Goal: Task Accomplishment & Management: Manage account settings

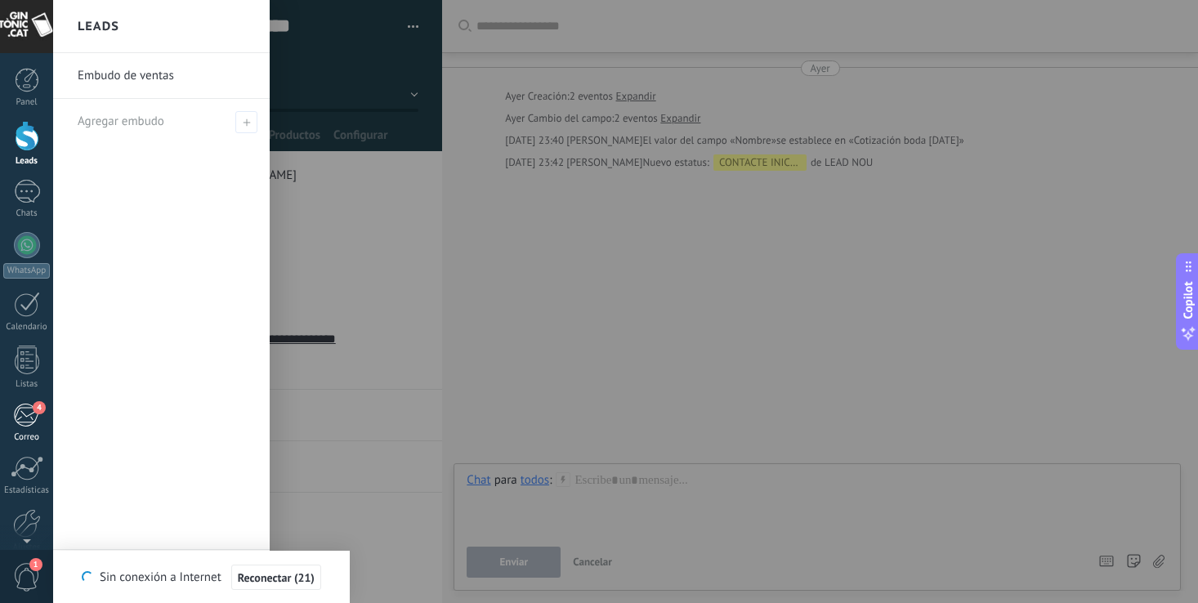
click at [24, 421] on div "4" at bounding box center [26, 415] width 27 height 25
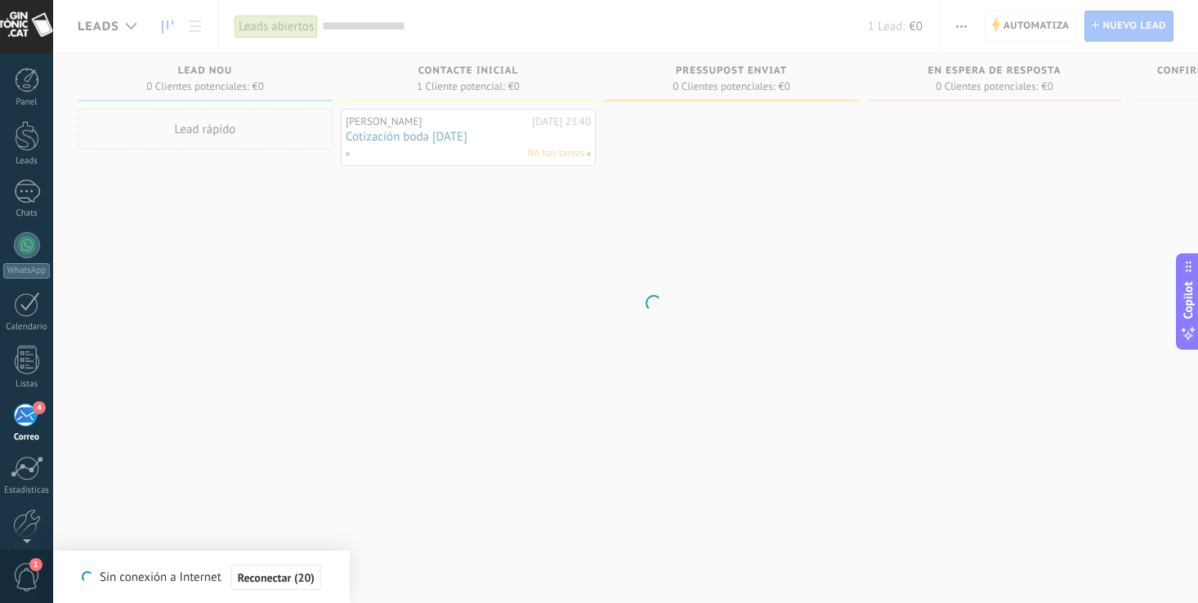
scroll to position [77, 0]
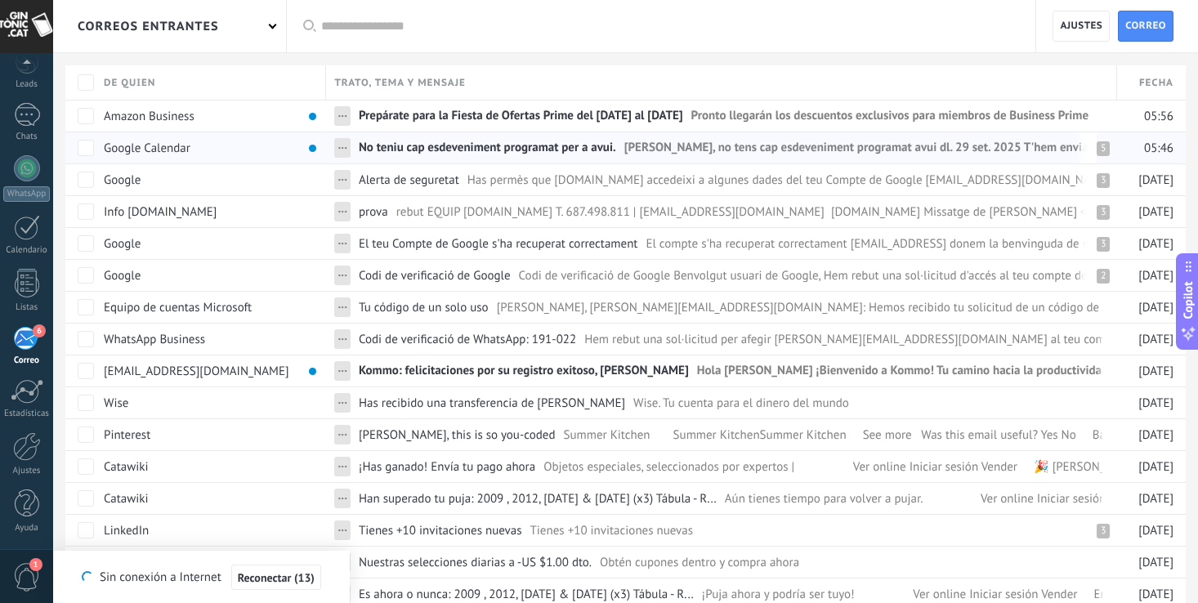
click at [442, 142] on span "No teniu cap esdeveniment programat per a avui." at bounding box center [487, 152] width 257 height 24
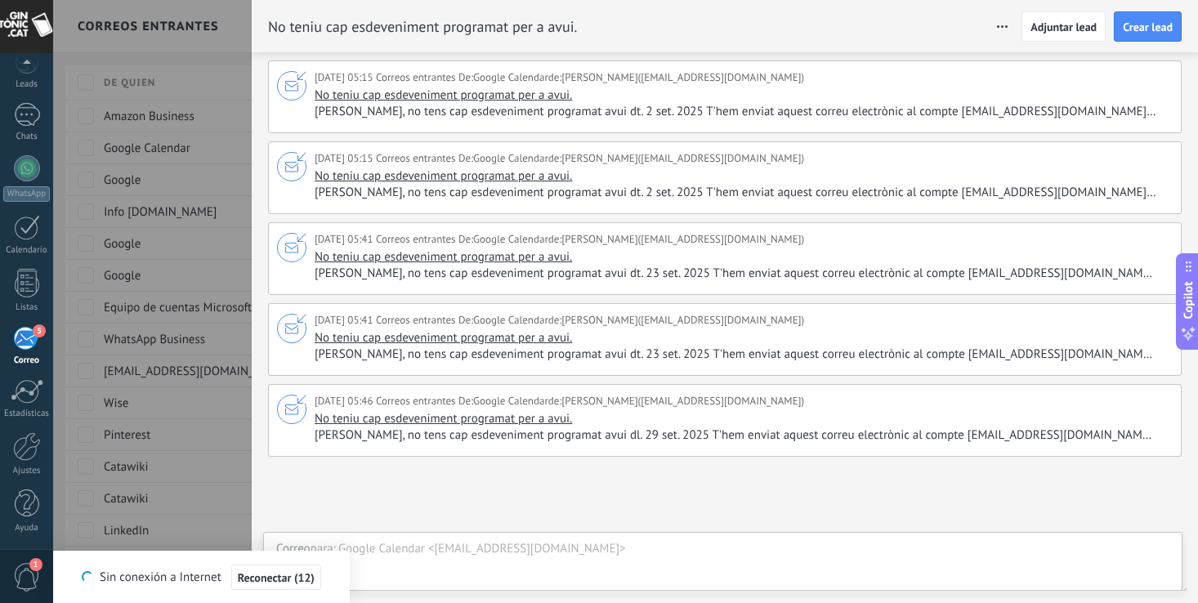
scroll to position [114, 0]
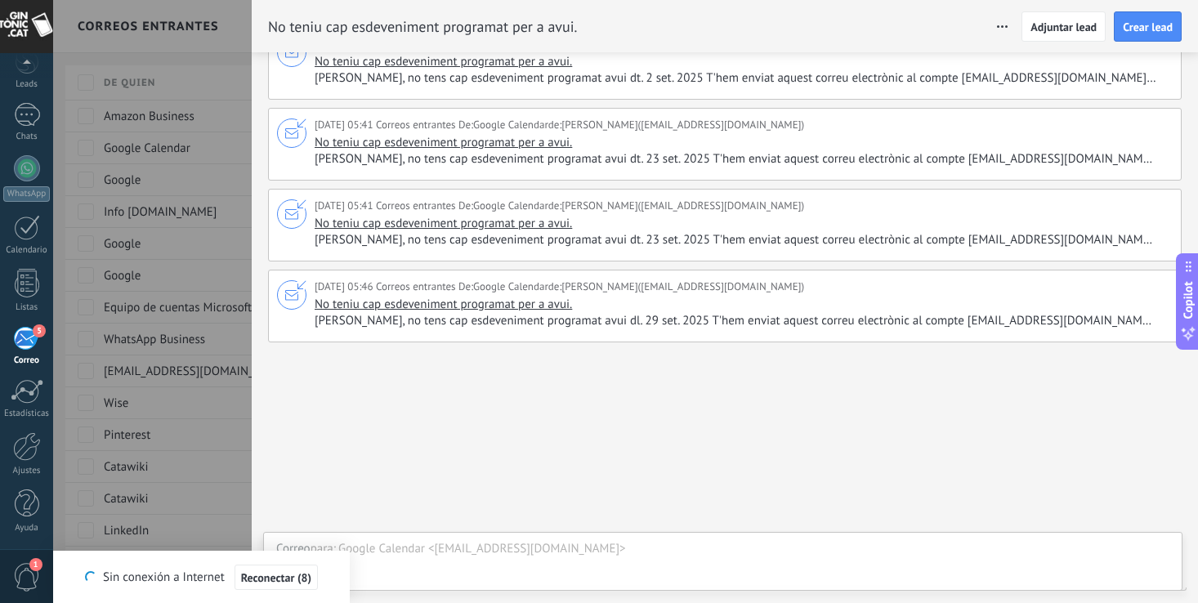
click at [215, 139] on div at bounding box center [599, 301] width 1198 height 603
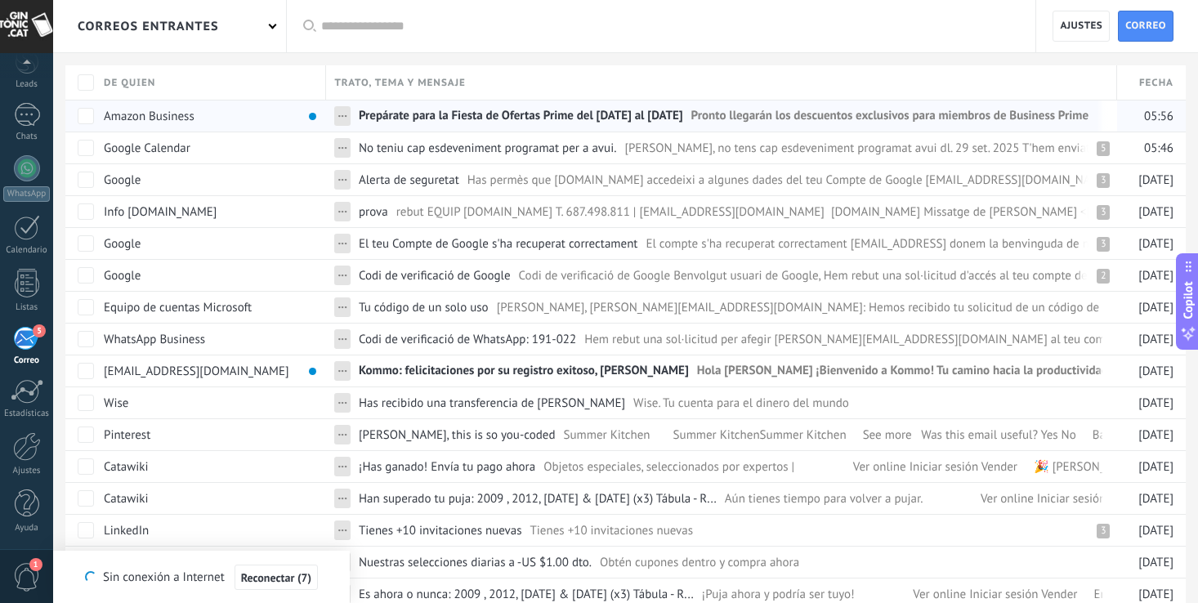
click at [385, 108] on span "Prepárate para la Fiesta de Ofertas Prime del [DATE] al [DATE]" at bounding box center [521, 120] width 325 height 24
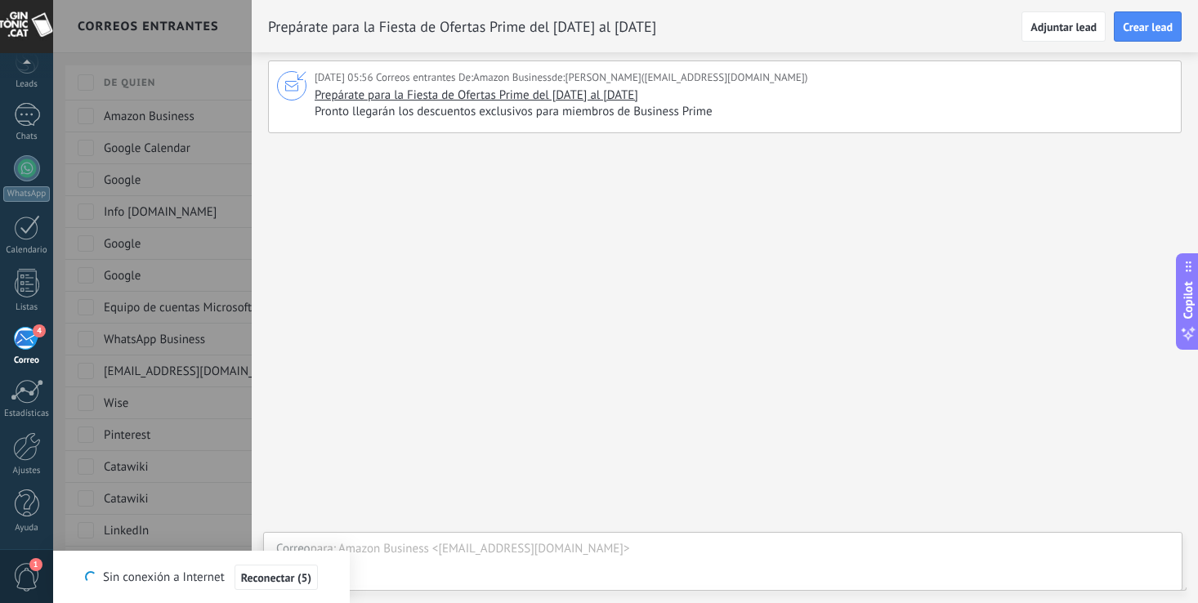
click at [231, 40] on div at bounding box center [599, 301] width 1198 height 603
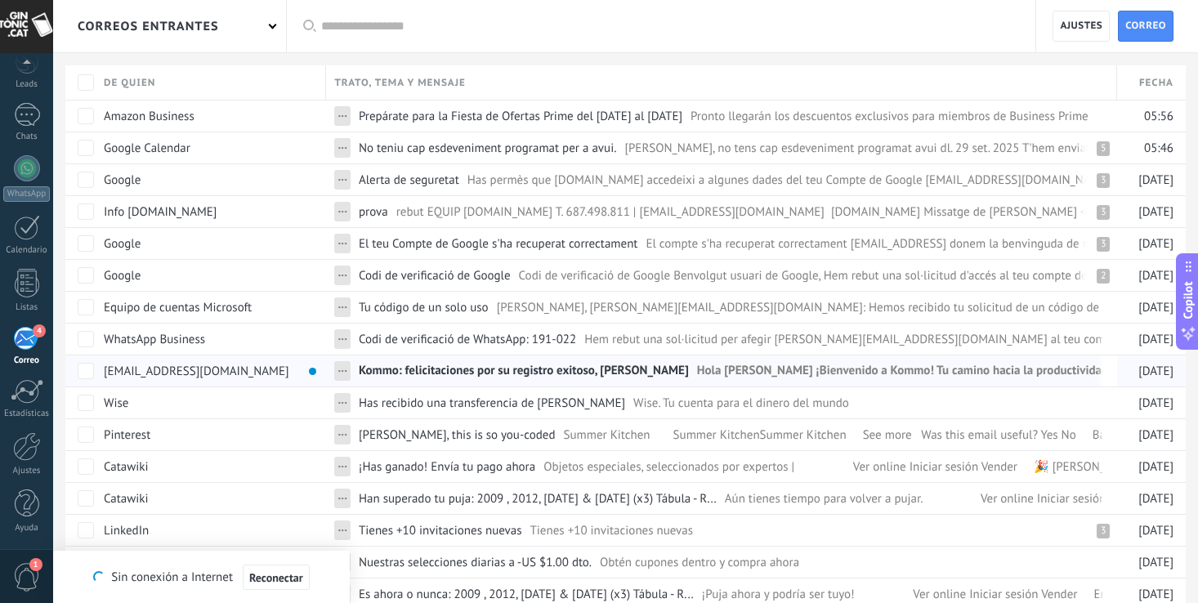
click at [453, 363] on span "Kommo: felicitaciones por su registro exitoso, [PERSON_NAME]" at bounding box center [524, 375] width 330 height 24
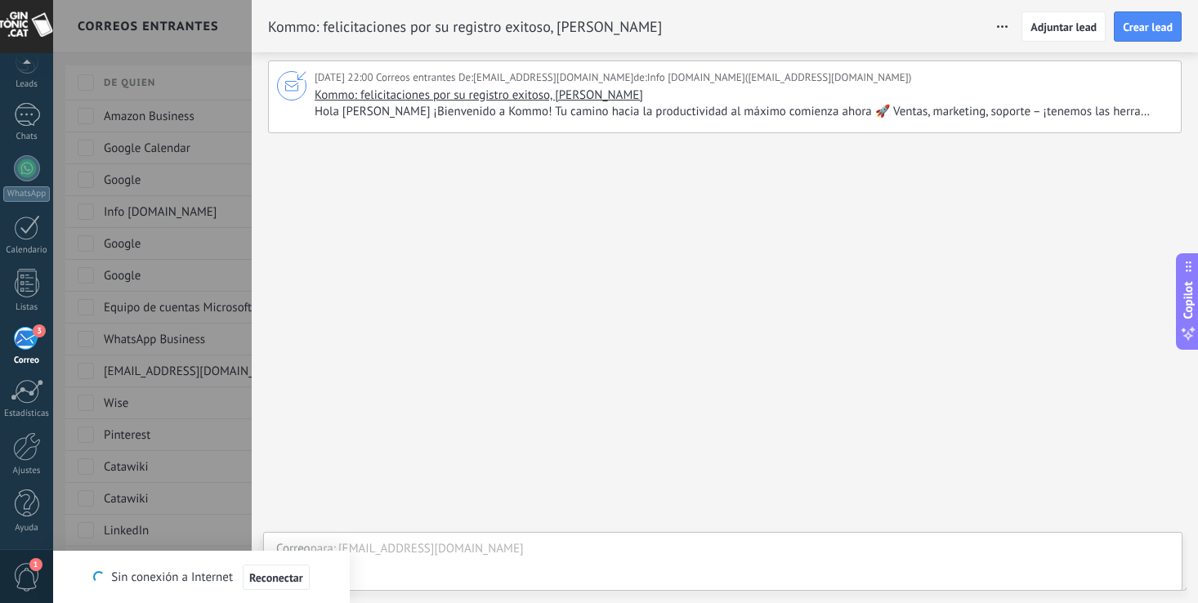
click at [229, 32] on div at bounding box center [599, 301] width 1198 height 603
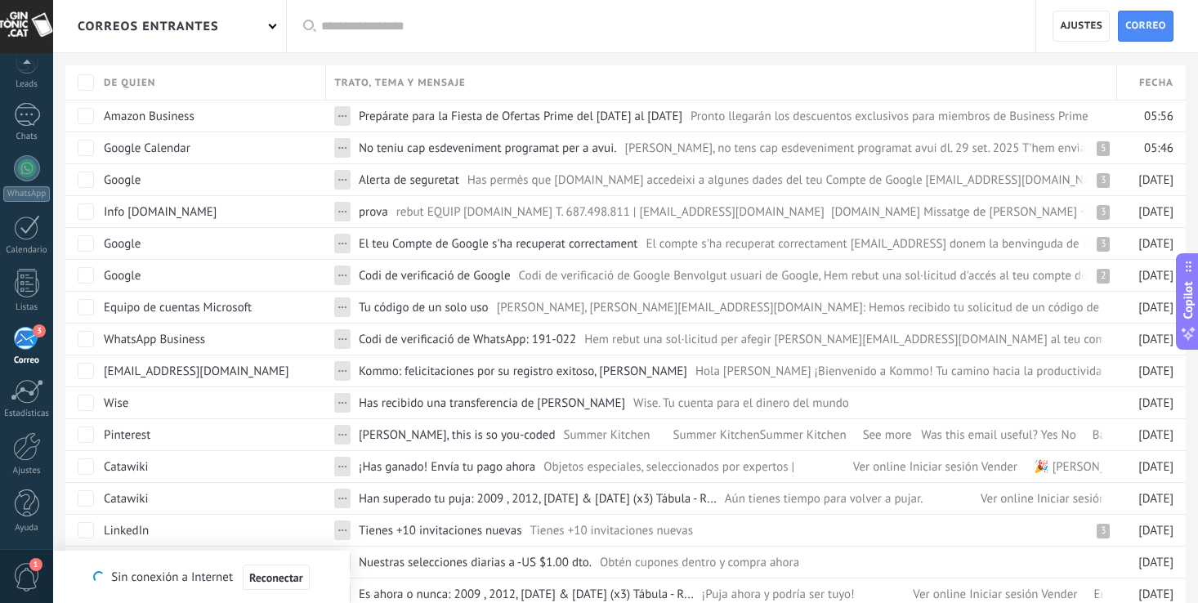
click at [369, 33] on input "text" at bounding box center [670, 26] width 698 height 17
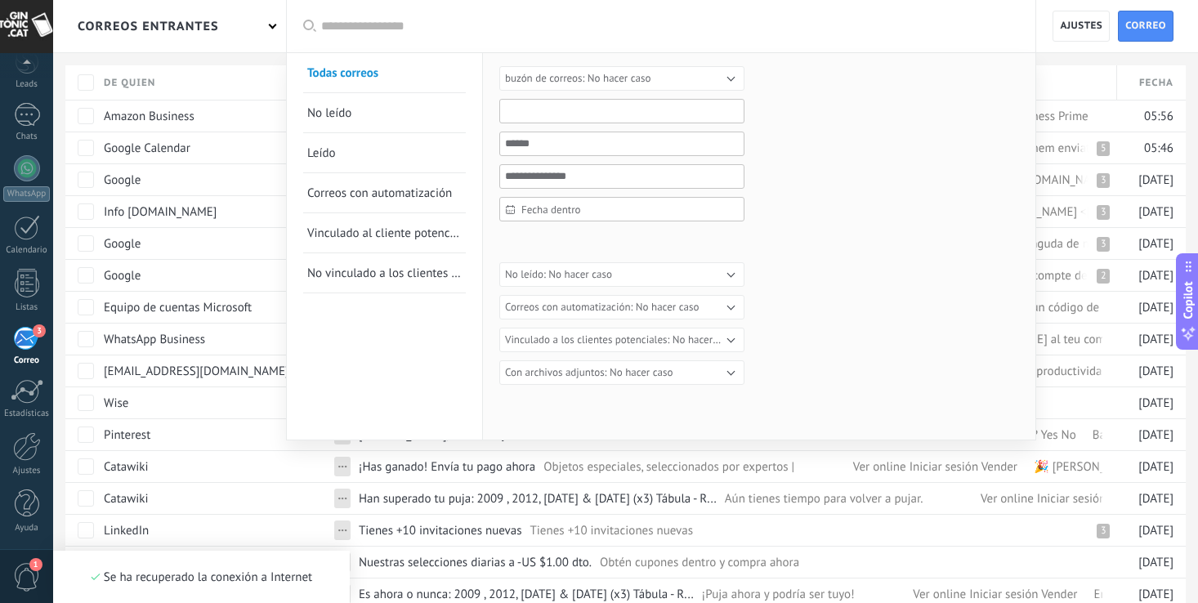
click at [549, 116] on input "text" at bounding box center [621, 111] width 245 height 25
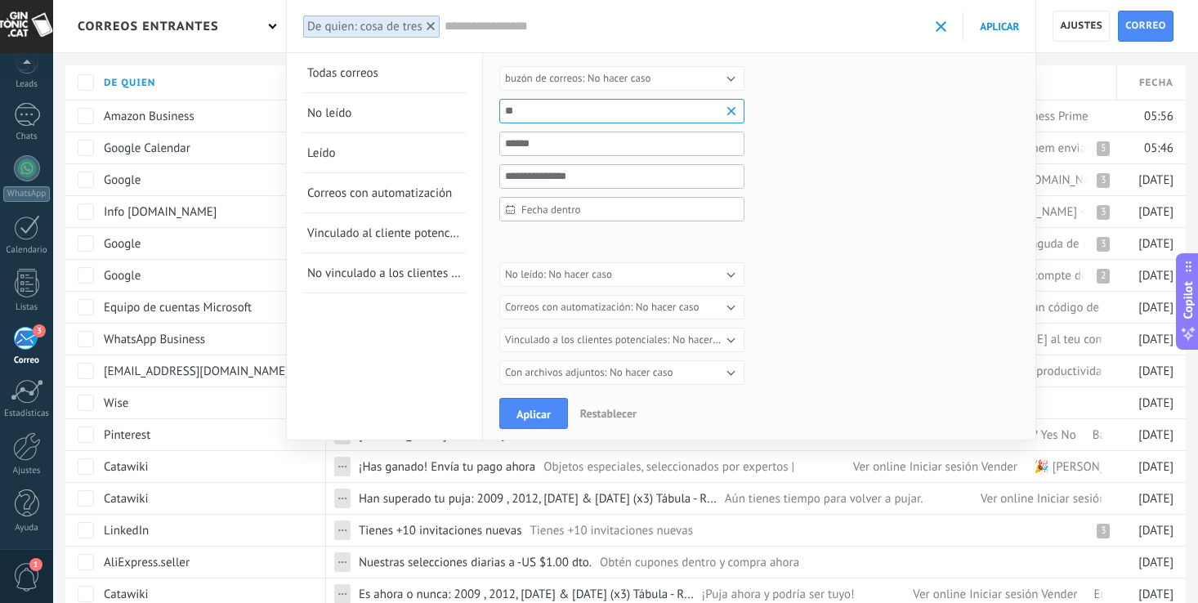
type input "*"
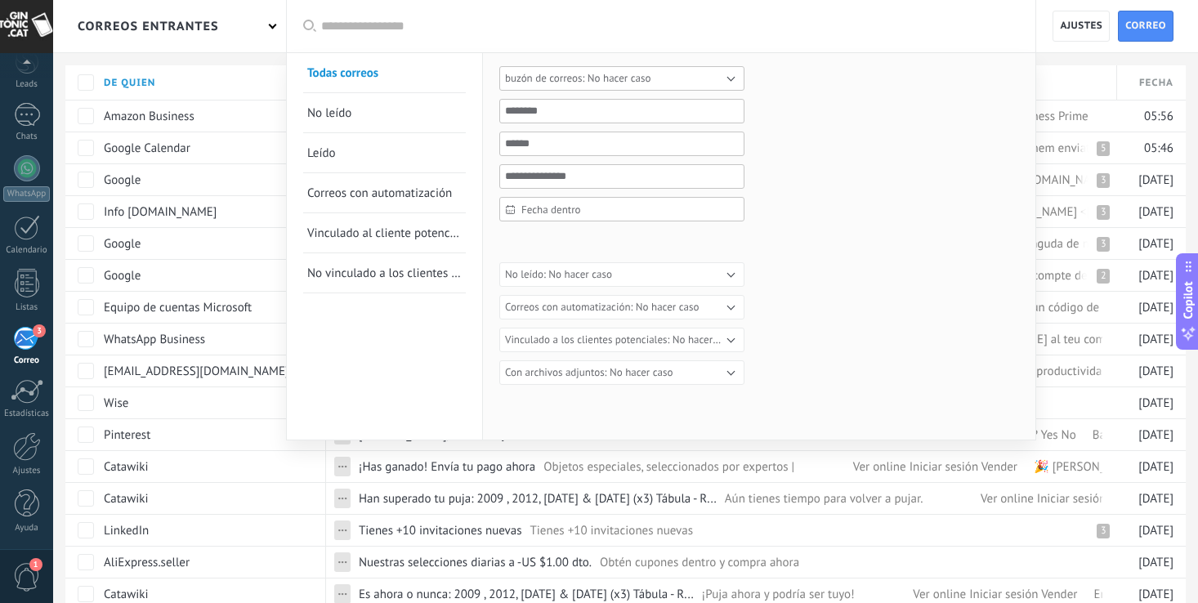
click at [589, 75] on span "No hacer caso" at bounding box center [620, 78] width 64 height 14
click at [582, 101] on span "[EMAIL_ADDRESS][DOMAIN_NAME]" at bounding box center [614, 102] width 249 height 12
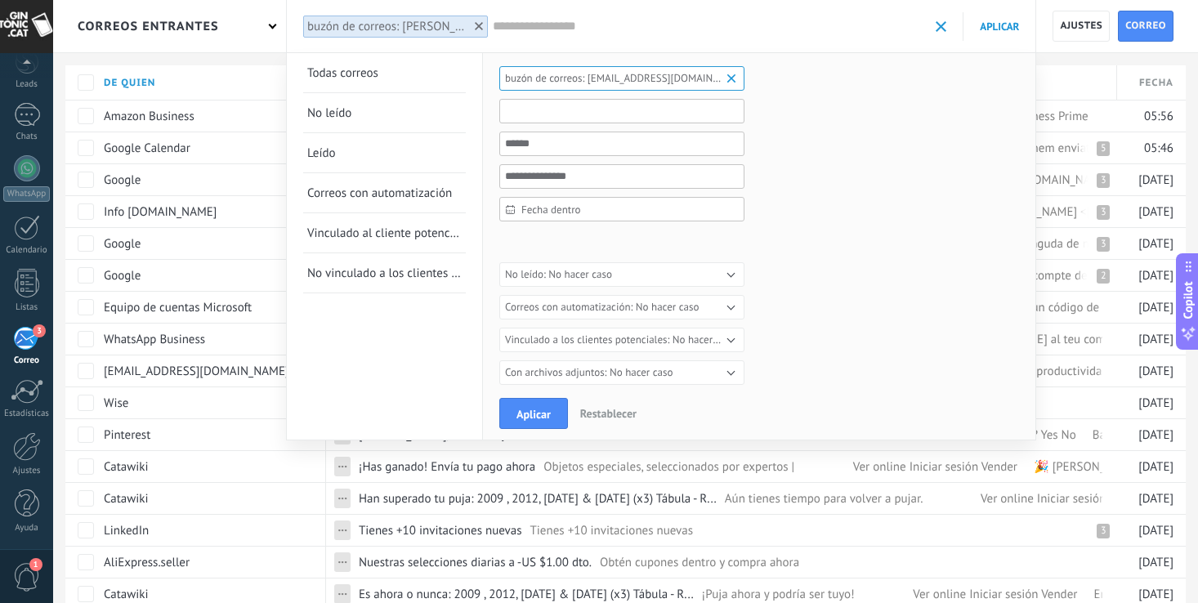
click at [569, 113] on input "text" at bounding box center [621, 111] width 245 height 25
type input "**********"
click at [541, 406] on button "Aplicar" at bounding box center [533, 413] width 69 height 31
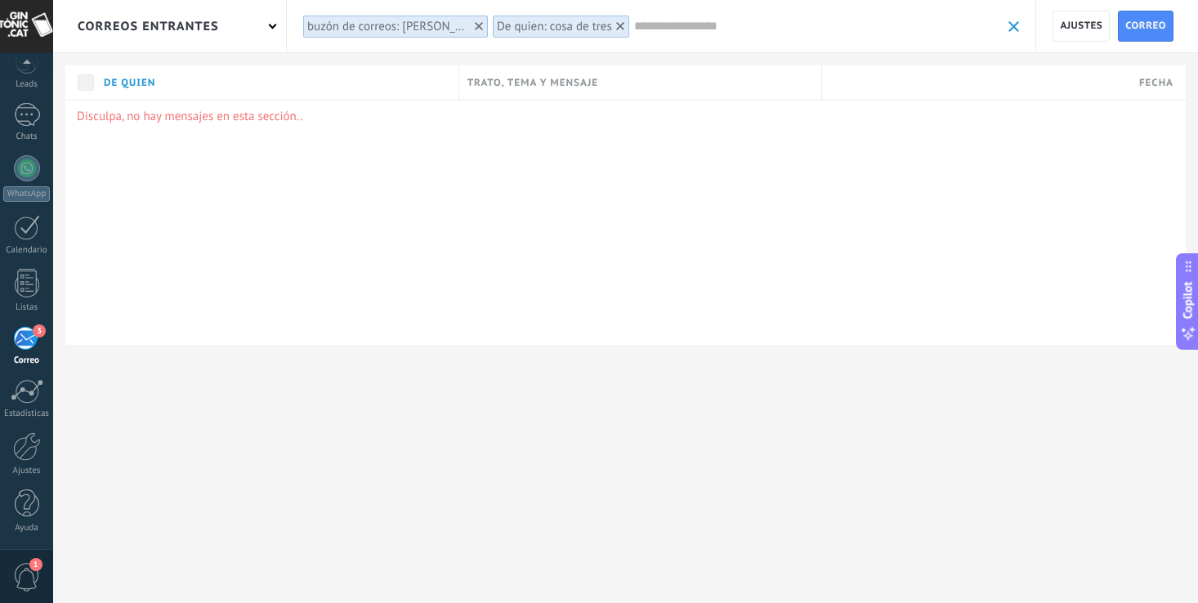
click at [619, 20] on div at bounding box center [620, 26] width 15 height 15
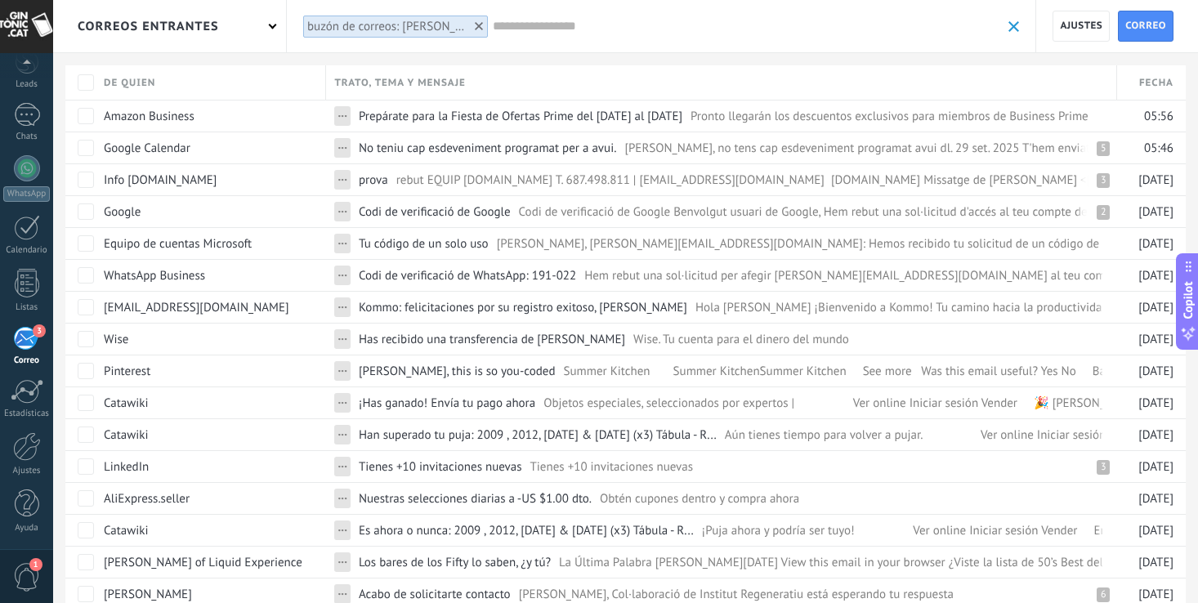
click at [532, 27] on input "text" at bounding box center [747, 26] width 508 height 17
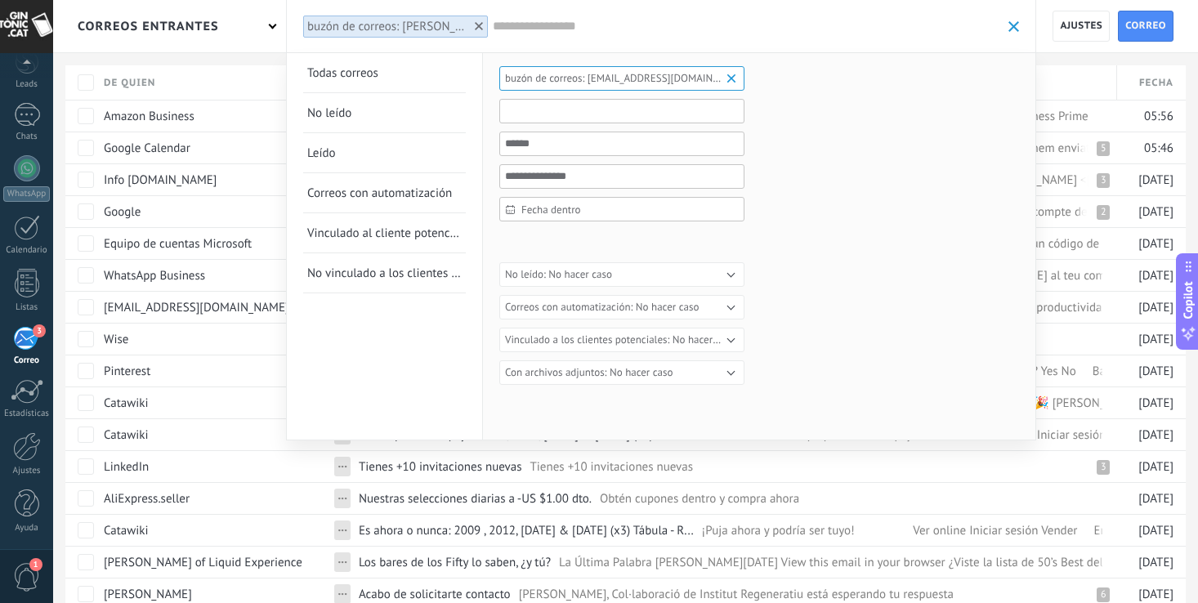
click at [580, 114] on input "text" at bounding box center [621, 111] width 245 height 25
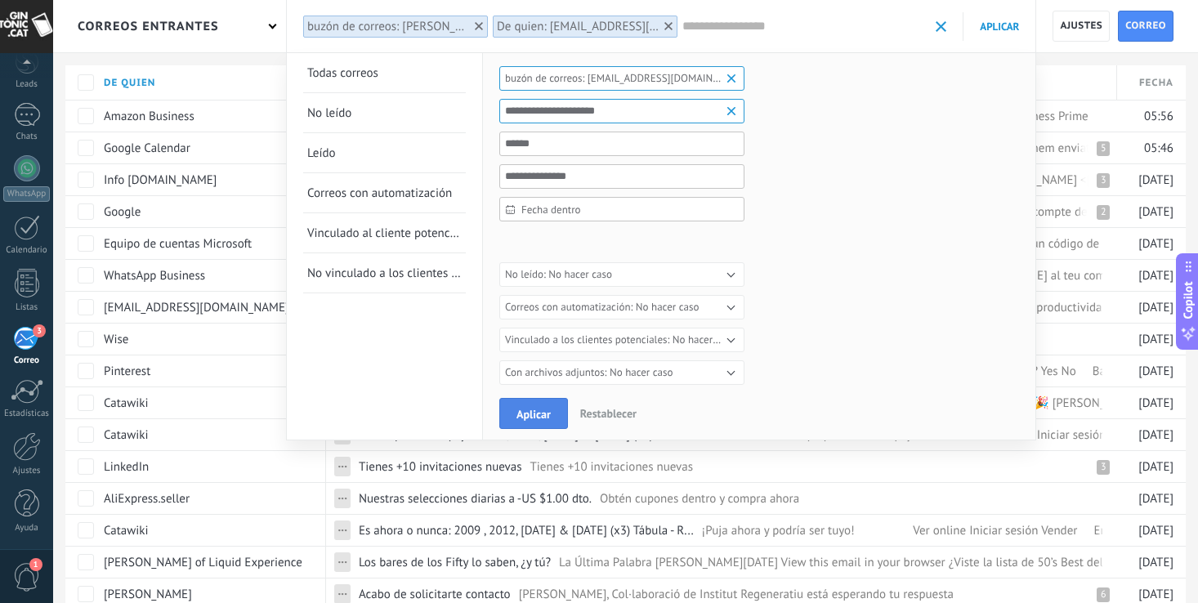
type input "**********"
click at [534, 410] on span "Aplicar" at bounding box center [534, 414] width 34 height 11
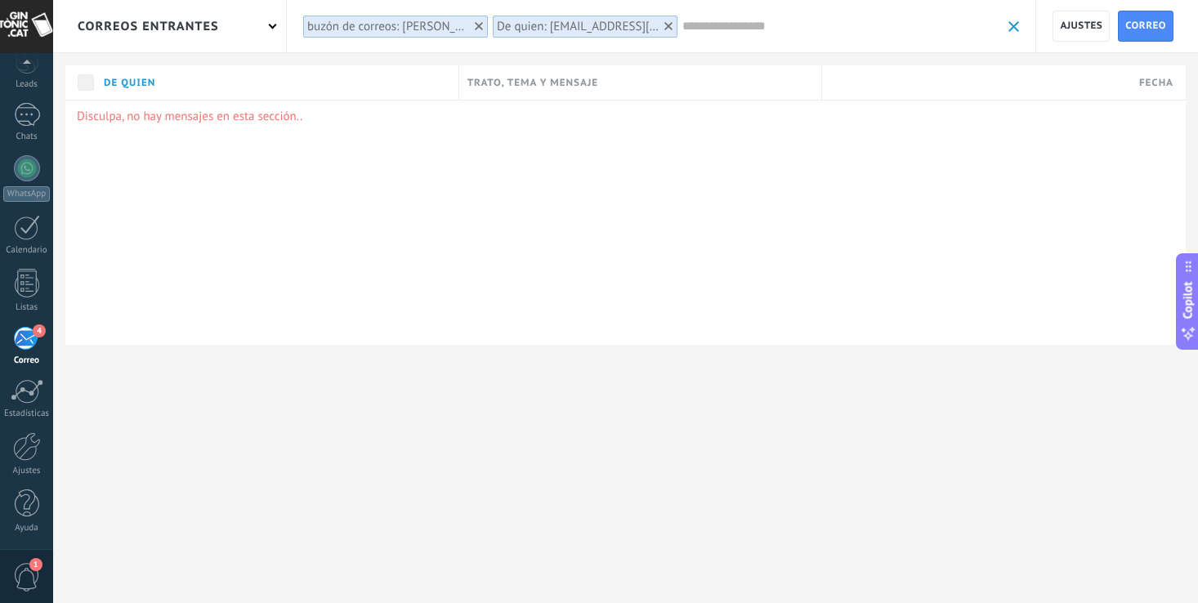
click at [669, 24] on icon at bounding box center [669, 26] width 8 height 8
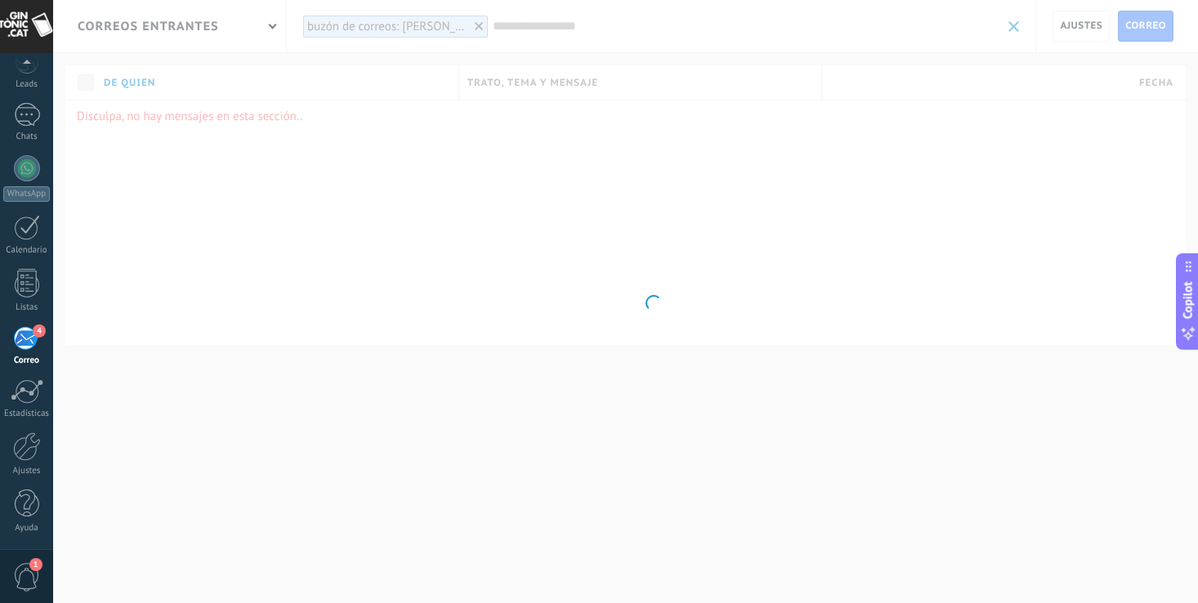
click at [484, 22] on body ".abccls-1,.abccls-2{fill-rule:evenodd}.abccls-2{fill:#fff} .abfcls-1{fill:none}…" at bounding box center [599, 301] width 1198 height 603
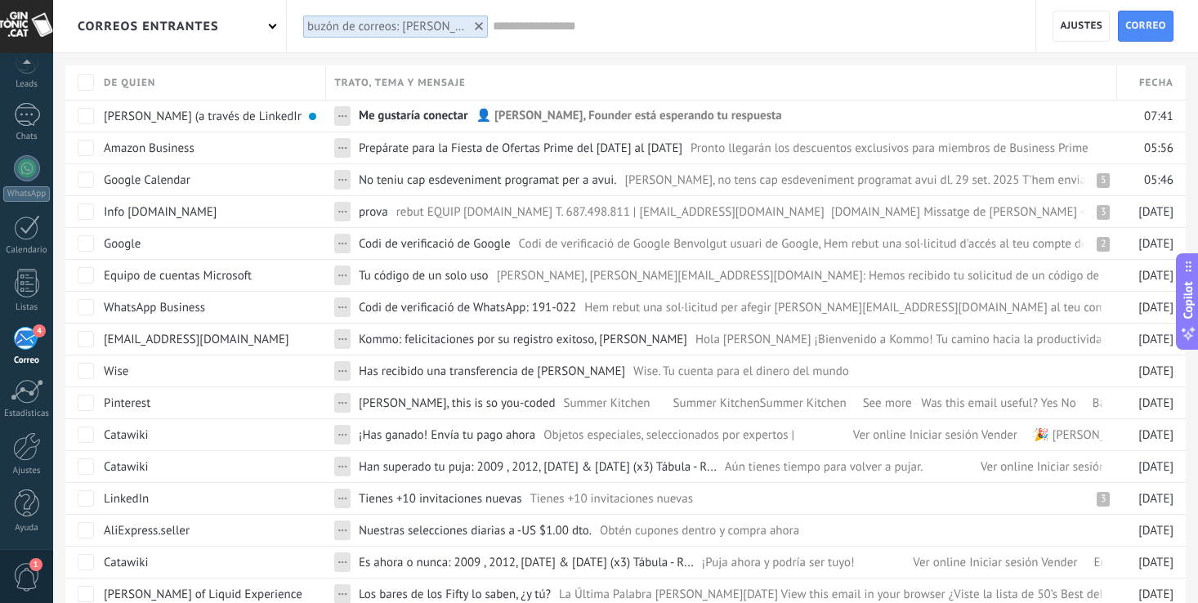
click at [479, 22] on icon at bounding box center [479, 26] width 8 height 8
click at [477, 22] on icon at bounding box center [479, 26] width 8 height 8
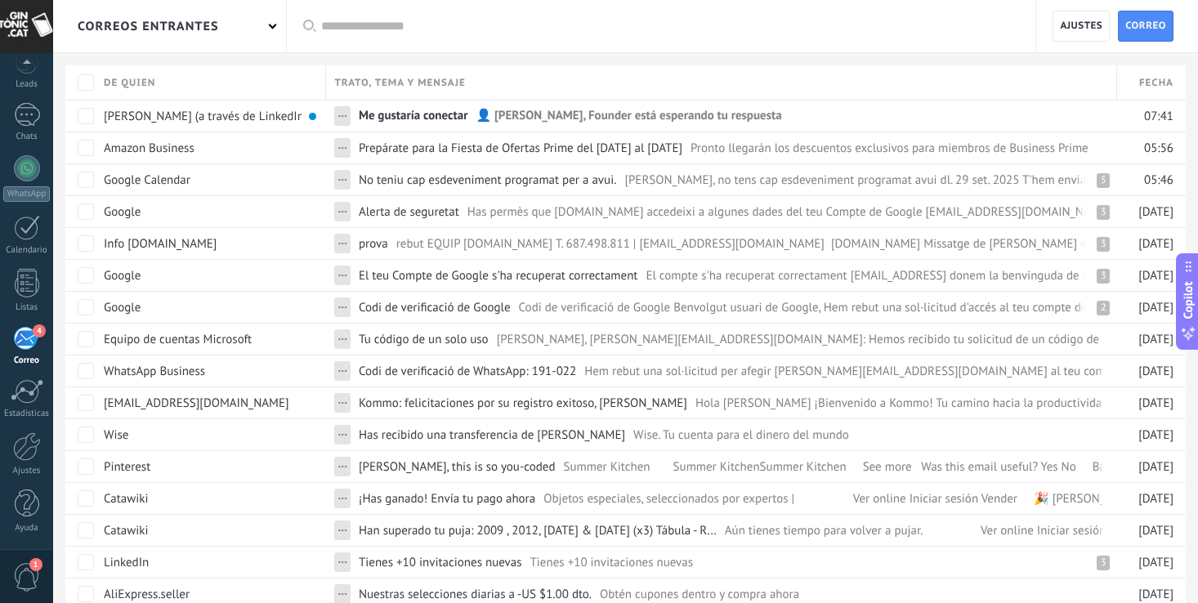
click at [266, 25] on div "correos entrantes" at bounding box center [169, 26] width 233 height 52
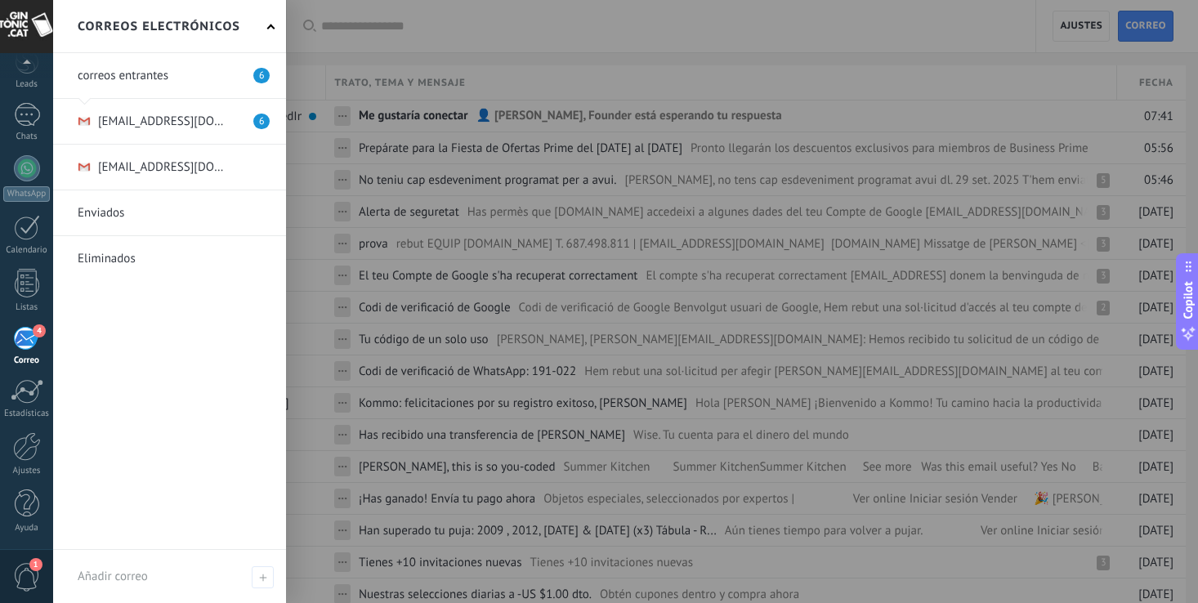
click at [456, 35] on div at bounding box center [652, 301] width 1198 height 603
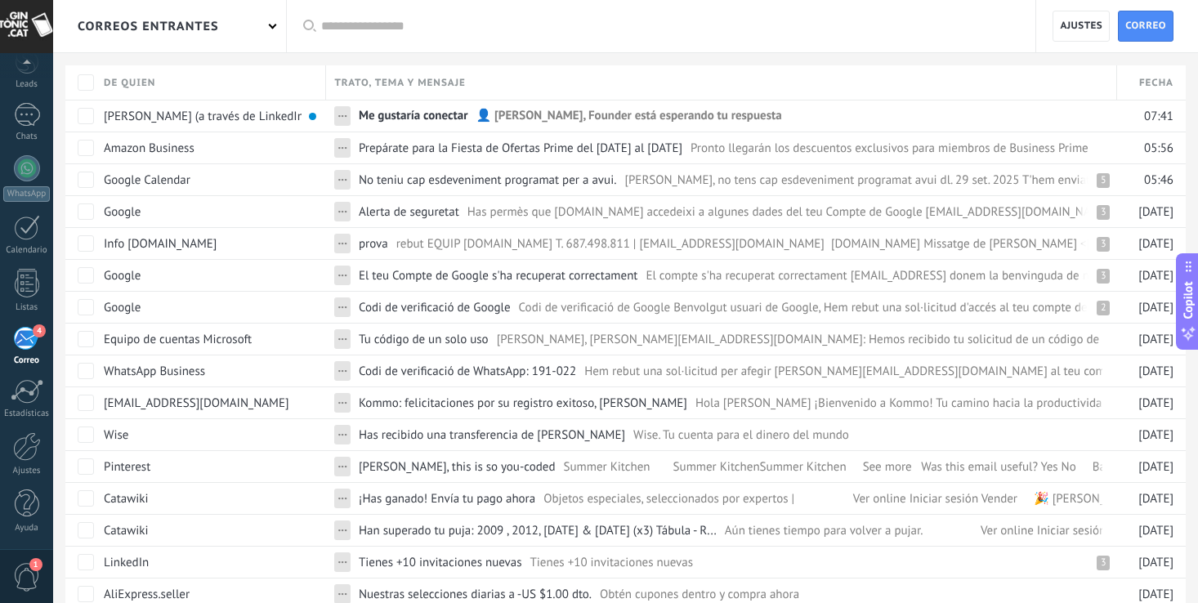
click at [283, 85] on div "De quien" at bounding box center [211, 82] width 230 height 34
click at [433, 81] on span "Trato, tema y mensaje" at bounding box center [399, 83] width 131 height 16
click at [381, 29] on input "text" at bounding box center [670, 26] width 698 height 17
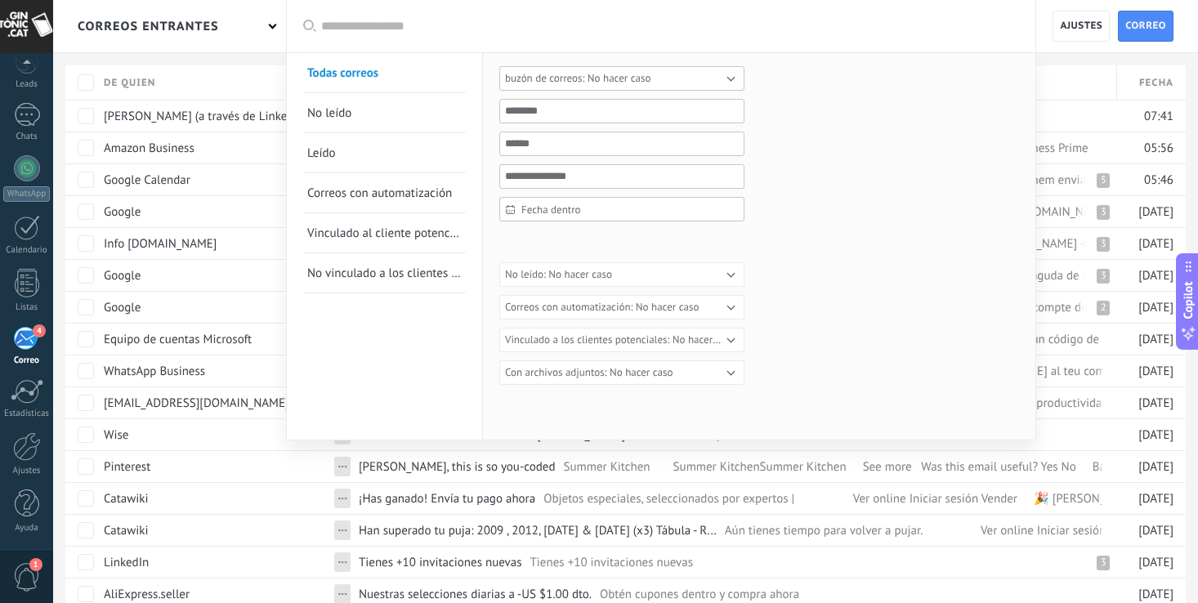
click at [602, 74] on span "No hacer caso" at bounding box center [620, 78] width 64 height 14
click at [585, 76] on span "No hacer caso" at bounding box center [614, 79] width 249 height 12
click at [570, 110] on input "text" at bounding box center [621, 111] width 245 height 25
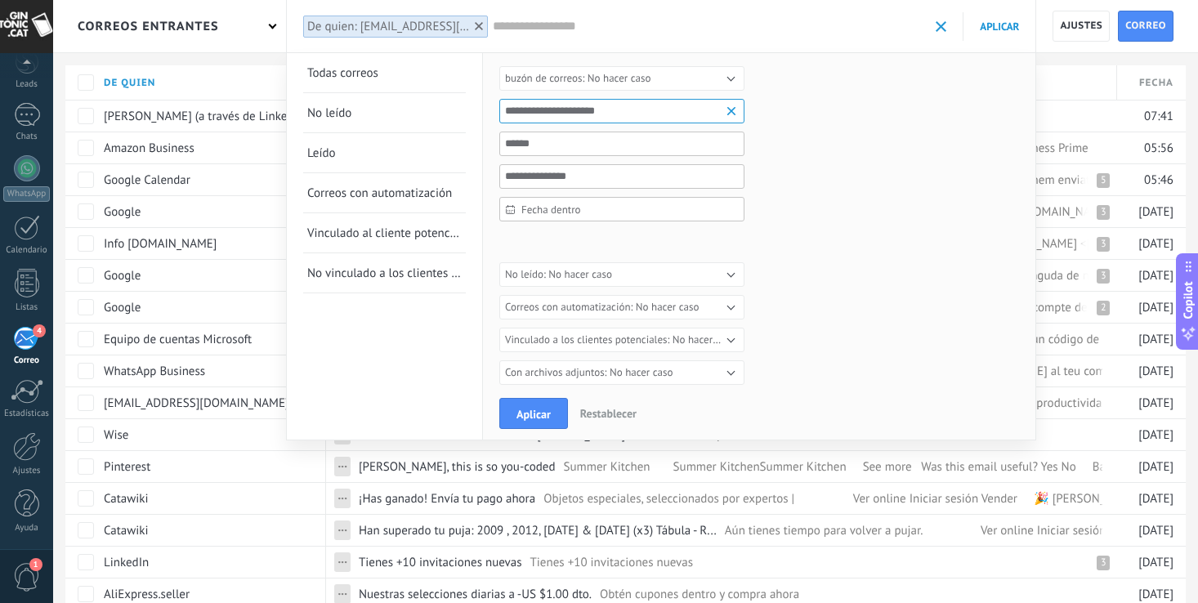
type input "**********"
click at [535, 146] on input "text" at bounding box center [621, 144] width 245 height 25
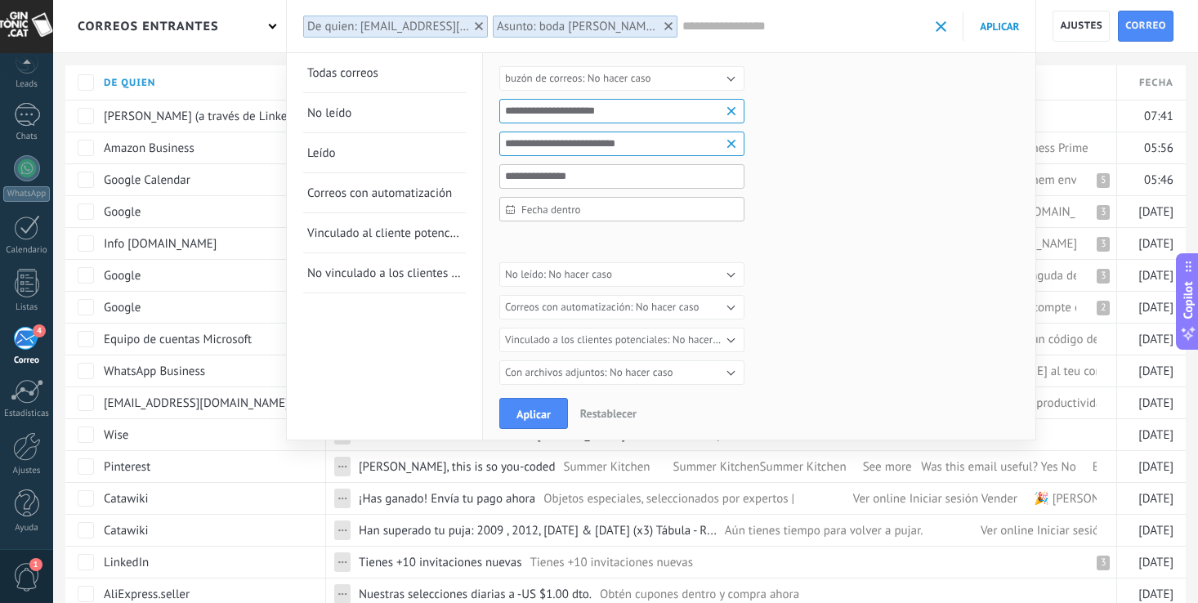
type input "**********"
click at [580, 211] on span "Fecha dentro" at bounding box center [629, 210] width 214 height 12
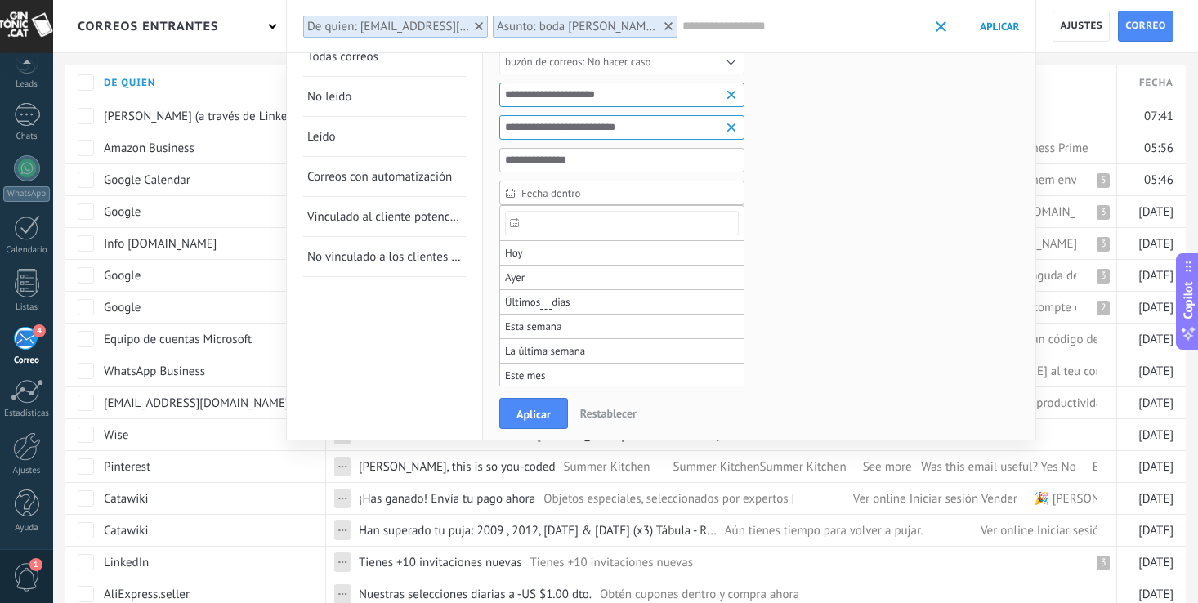
click at [554, 226] on input "text" at bounding box center [622, 223] width 234 height 25
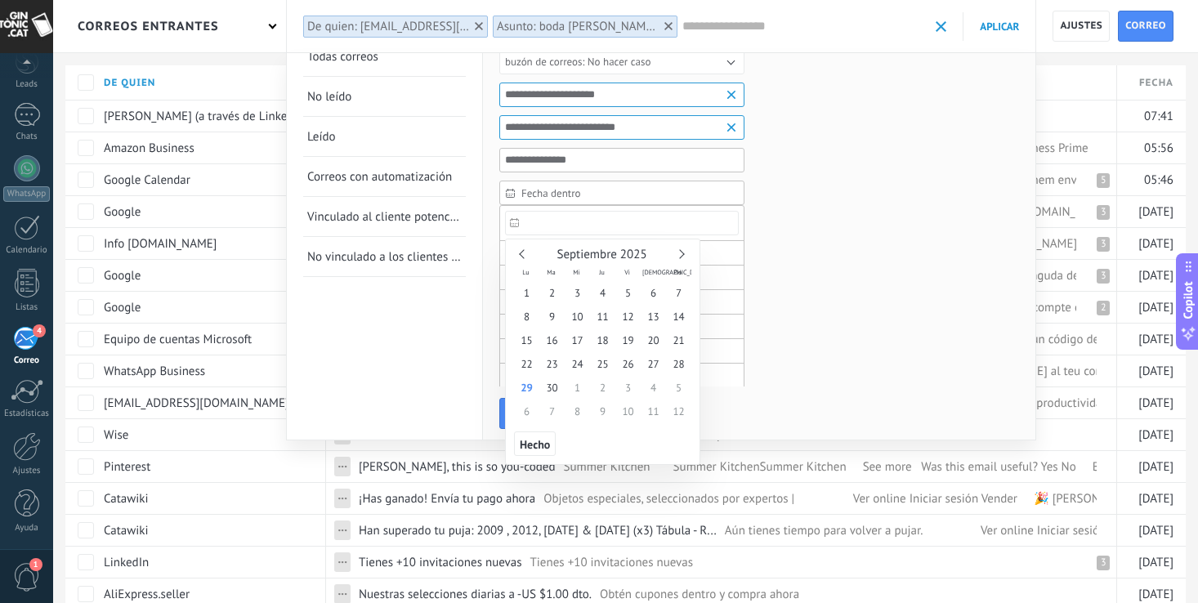
click at [520, 249] on div "Septiembre 2025" at bounding box center [602, 255] width 177 height 15
click at [535, 441] on span "Hecho" at bounding box center [535, 444] width 30 height 11
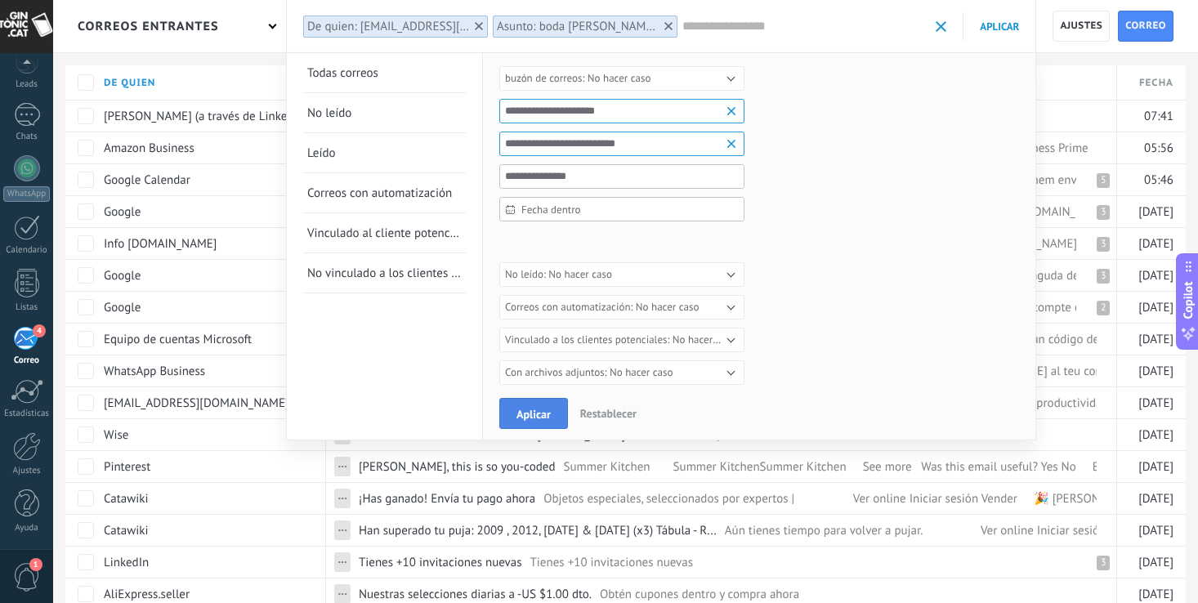
click at [541, 412] on span "Aplicar" at bounding box center [534, 414] width 34 height 11
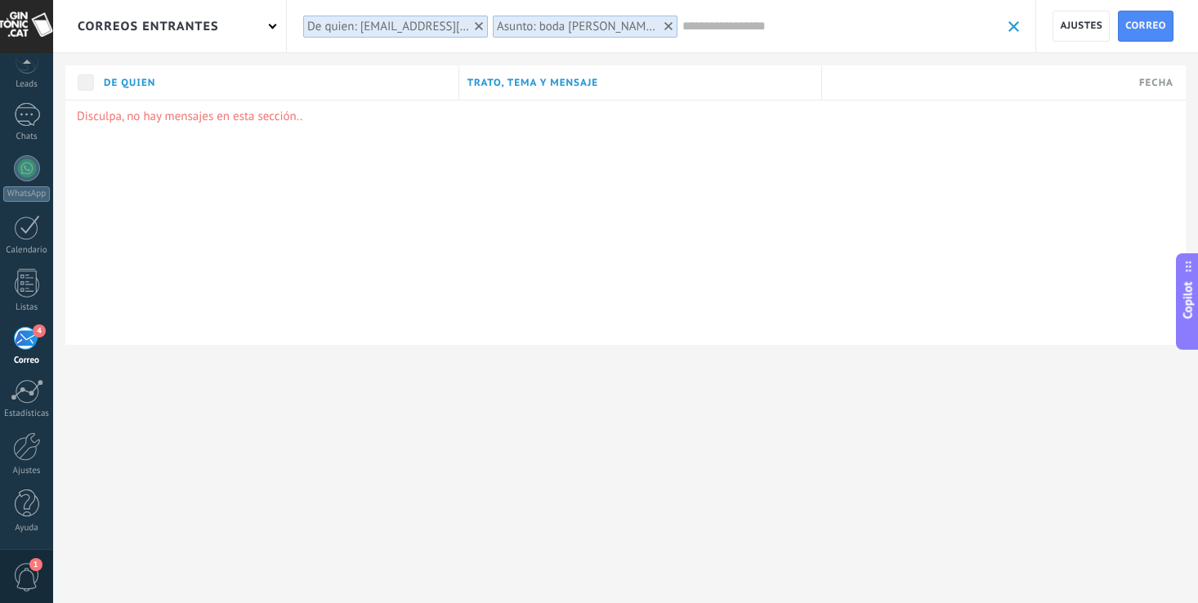
click at [118, 78] on span "De quien" at bounding box center [129, 83] width 51 height 16
click at [146, 81] on span "De quien" at bounding box center [129, 83] width 51 height 16
click at [421, 69] on div "De quien" at bounding box center [277, 82] width 363 height 34
click at [1152, 83] on span "Fecha" at bounding box center [1157, 83] width 34 height 16
click at [1085, 30] on span "Ajustes" at bounding box center [1081, 25] width 43 height 29
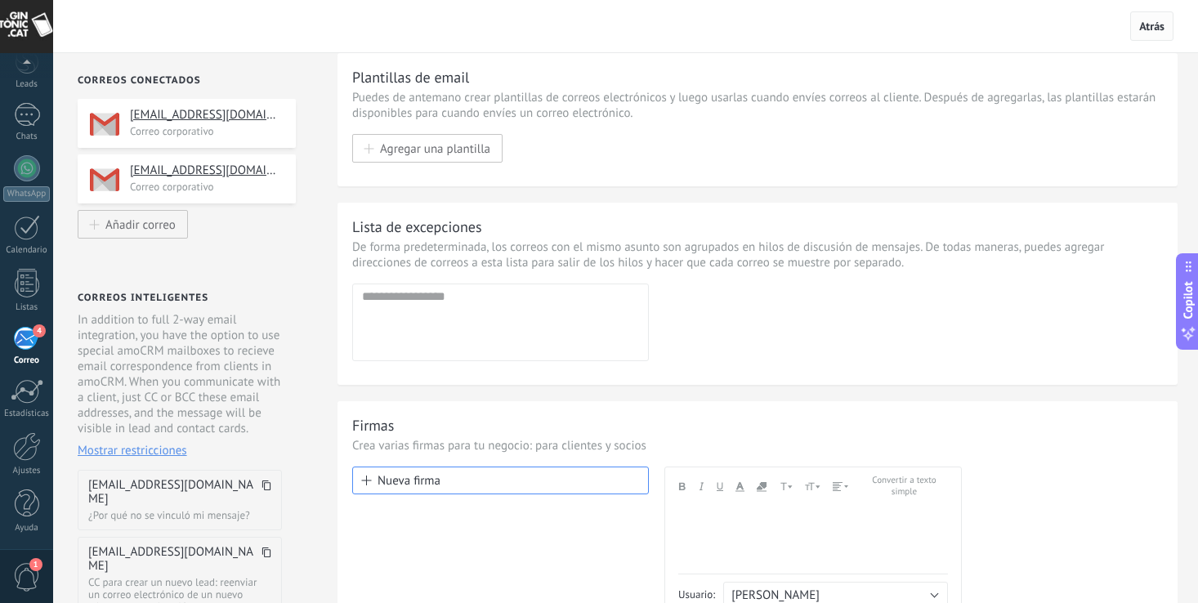
click at [1148, 25] on span "Atrás" at bounding box center [1152, 26] width 25 height 15
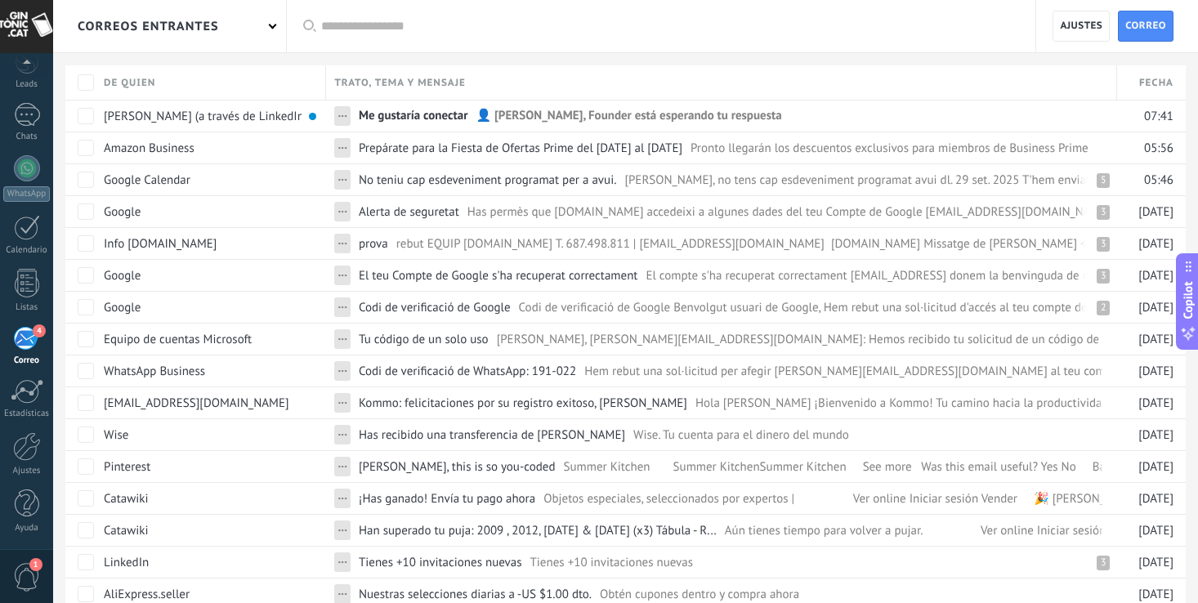
click at [177, 19] on div "correos entrantes" at bounding box center [148, 26] width 141 height 52
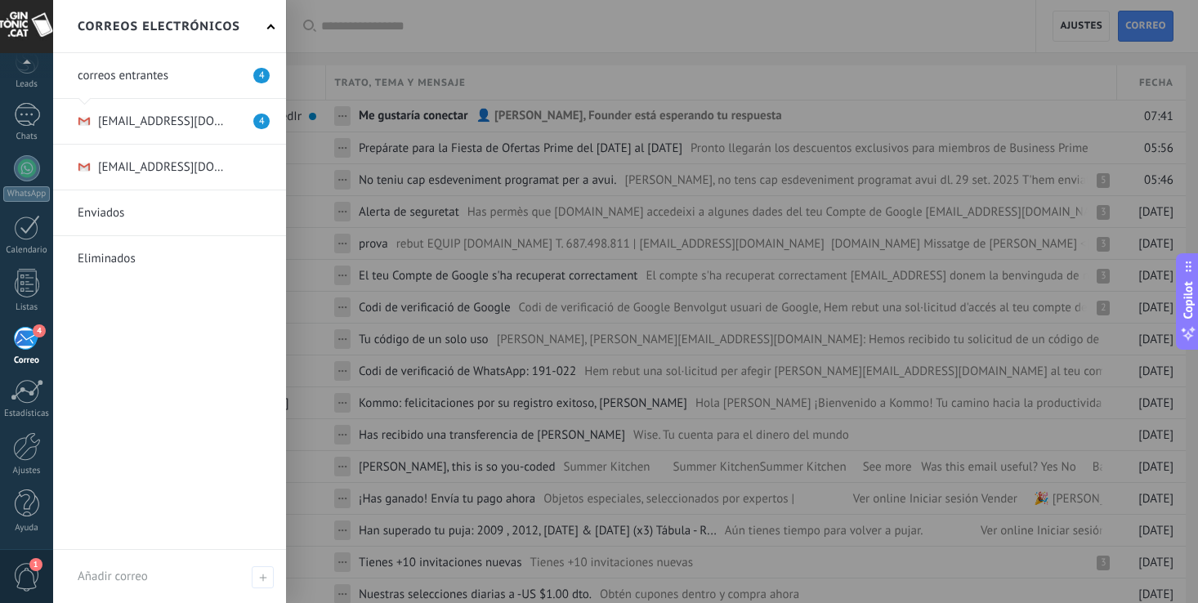
click at [177, 123] on link at bounding box center [169, 121] width 233 height 45
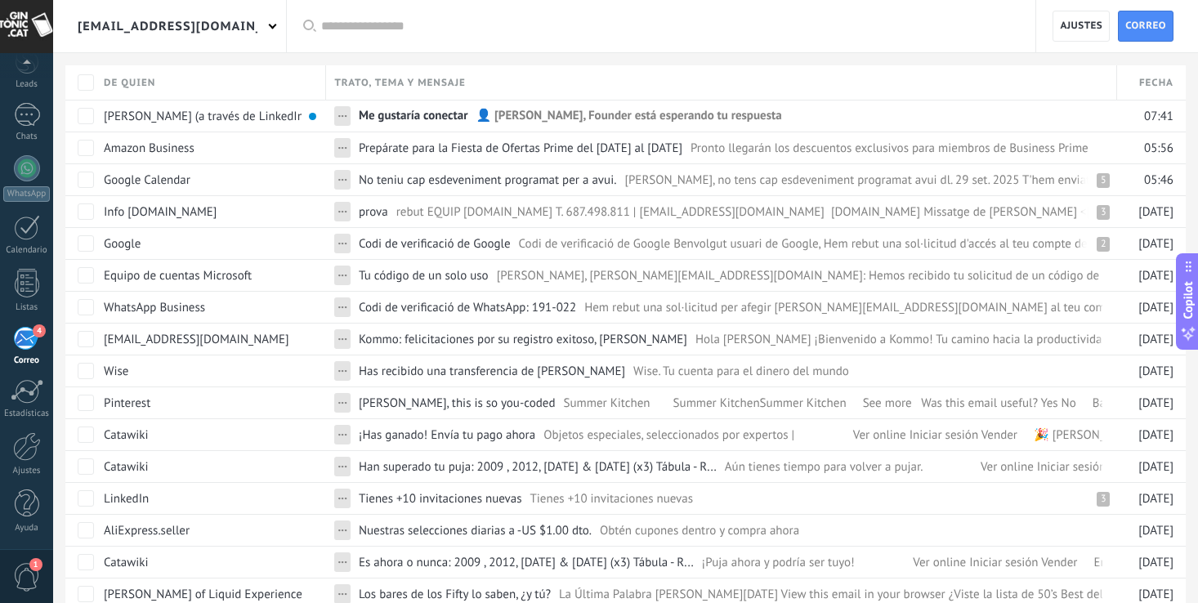
click at [370, 24] on input "text" at bounding box center [670, 26] width 698 height 17
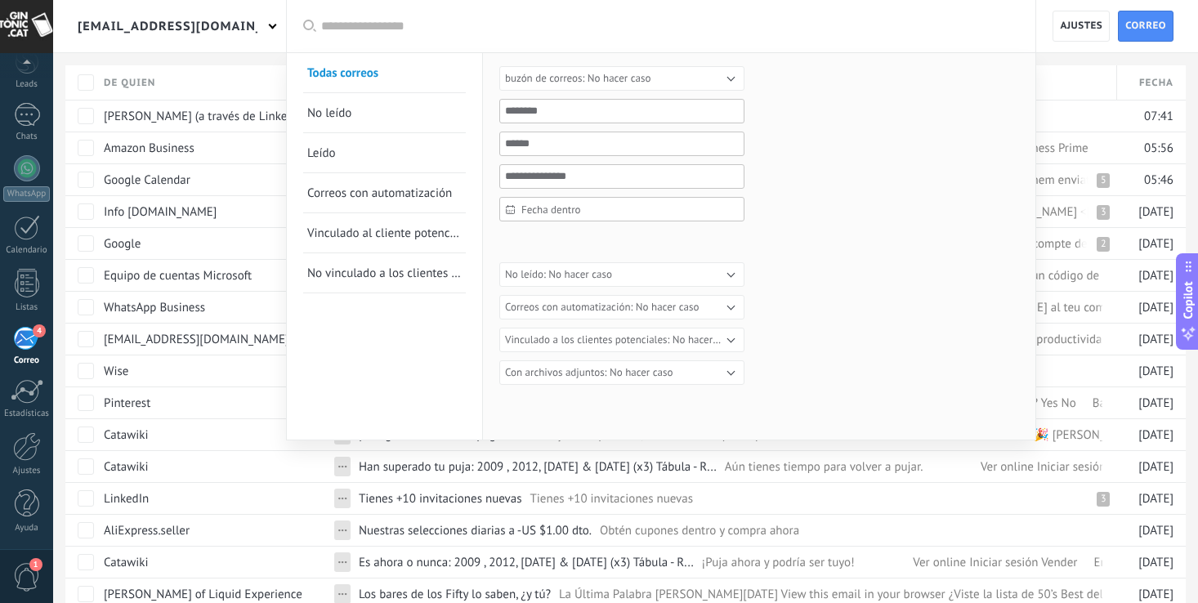
click at [64, 16] on div at bounding box center [599, 301] width 1198 height 603
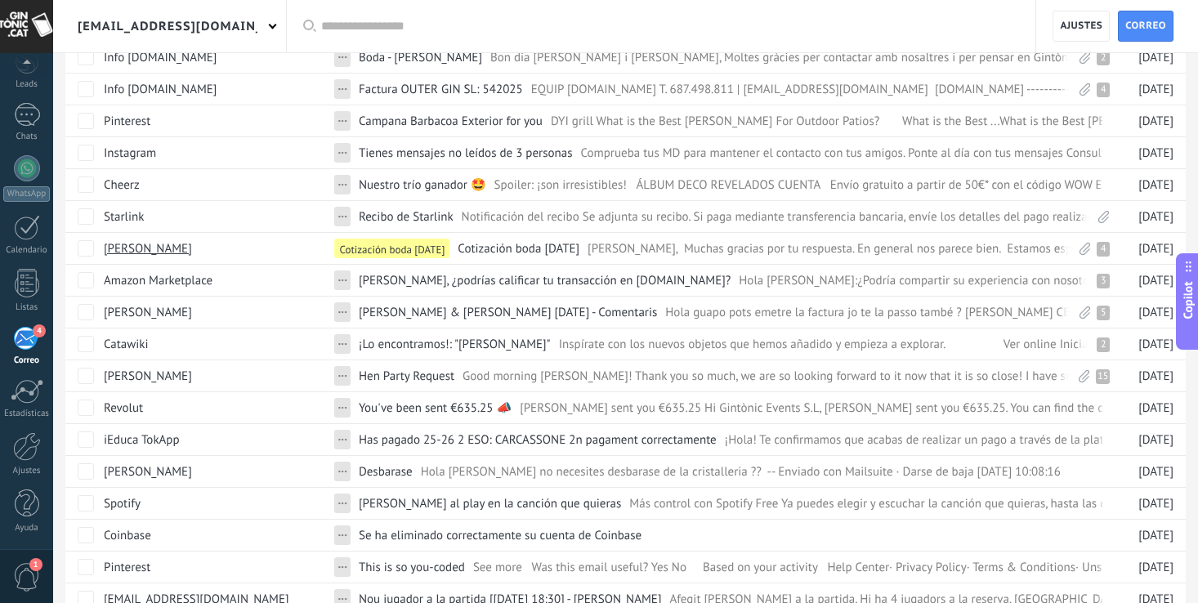
scroll to position [1144, 0]
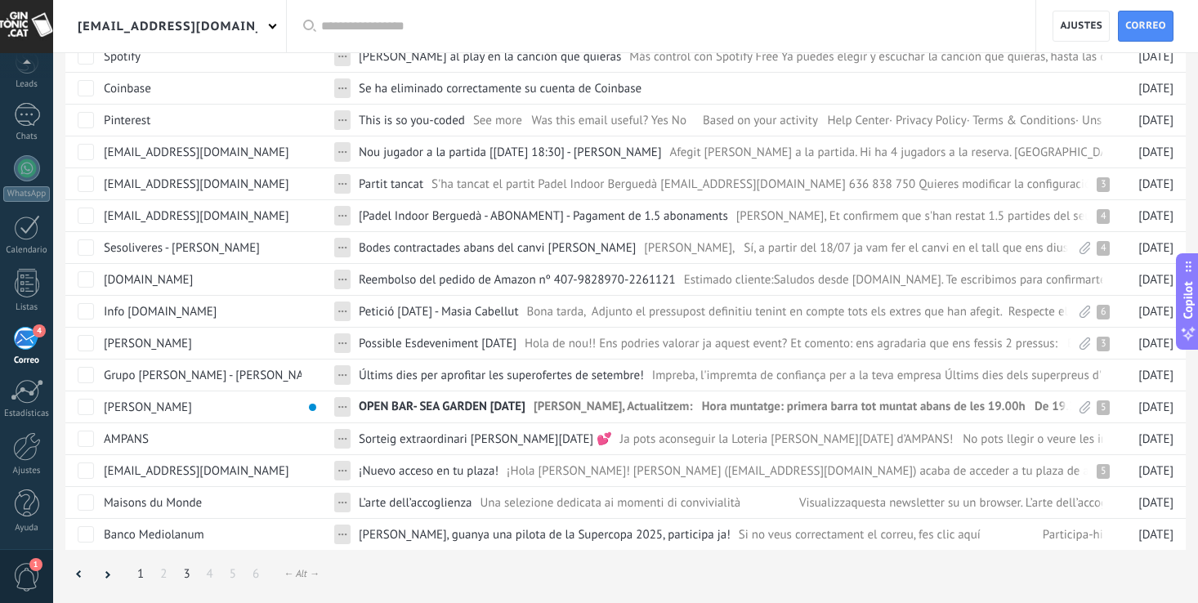
click at [185, 571] on link "3" at bounding box center [186, 574] width 23 height 32
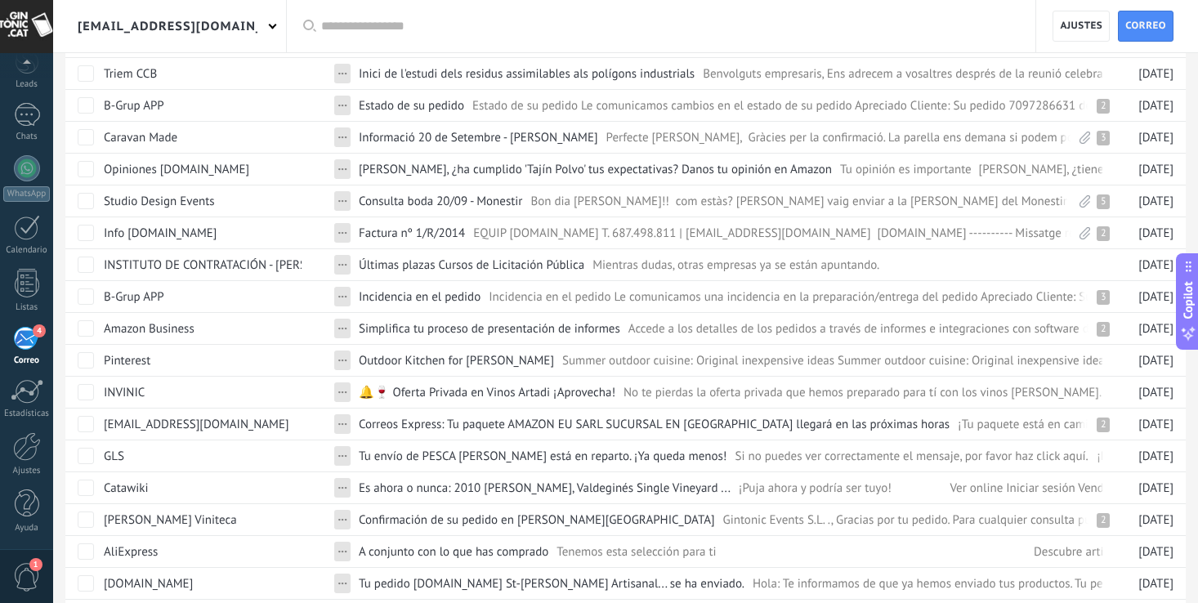
scroll to position [1144, 0]
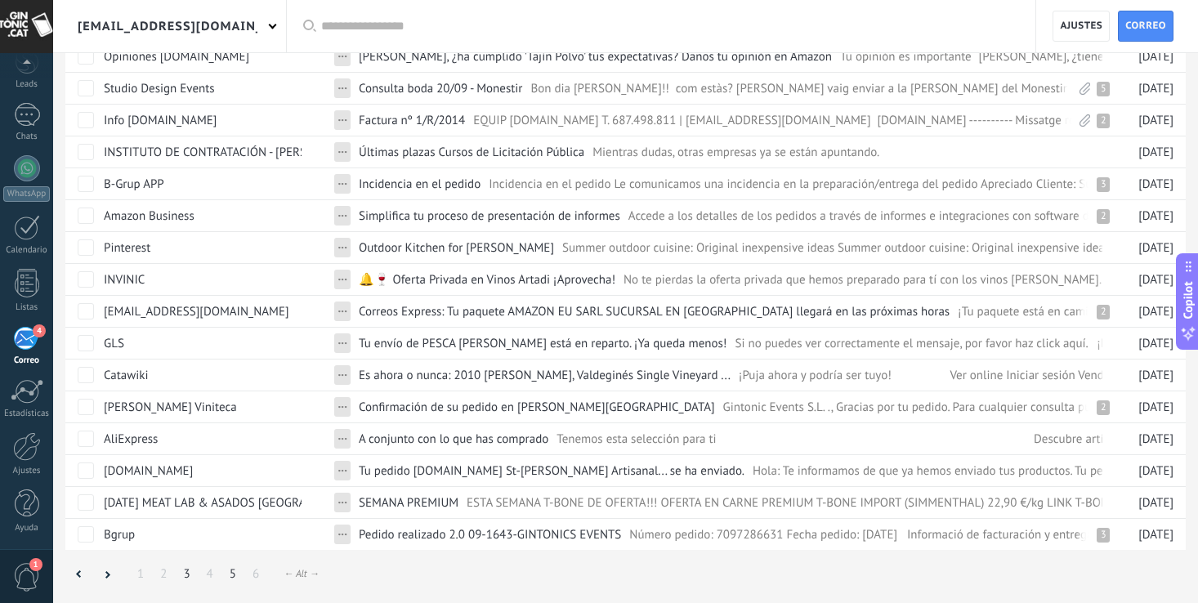
click at [232, 579] on link "5" at bounding box center [233, 574] width 23 height 32
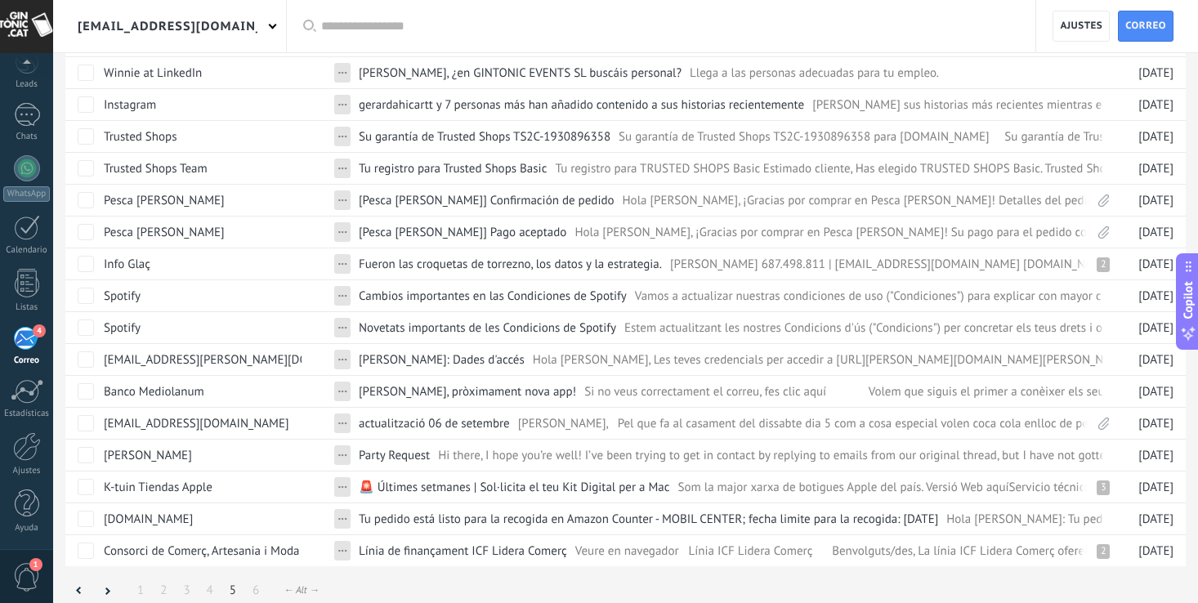
scroll to position [1144, 0]
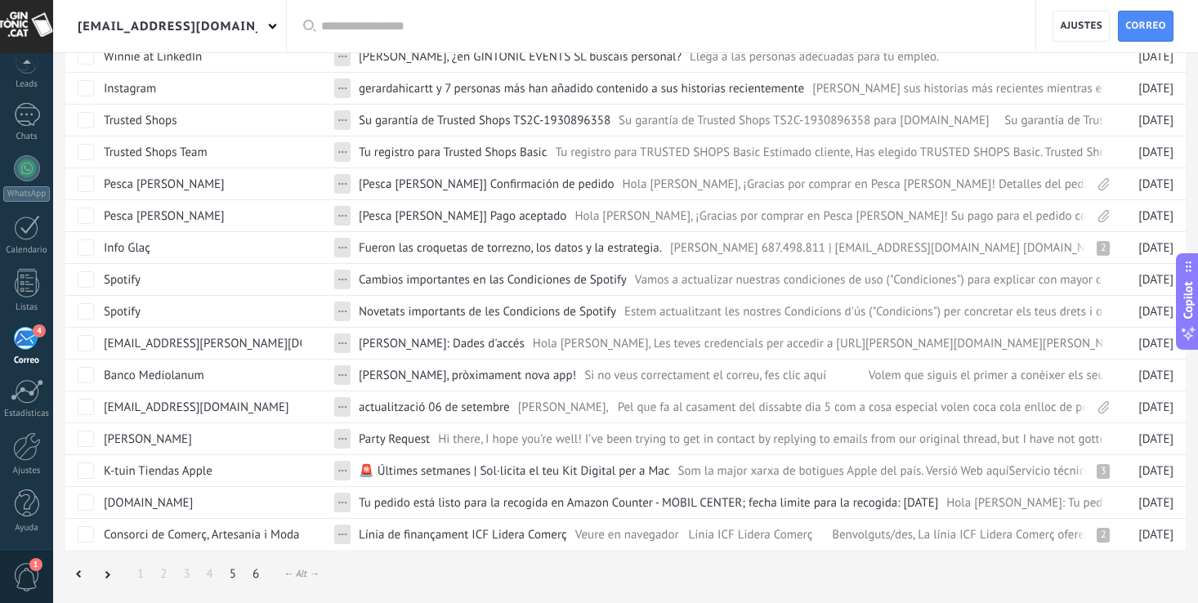
click at [254, 577] on link "6" at bounding box center [255, 574] width 23 height 32
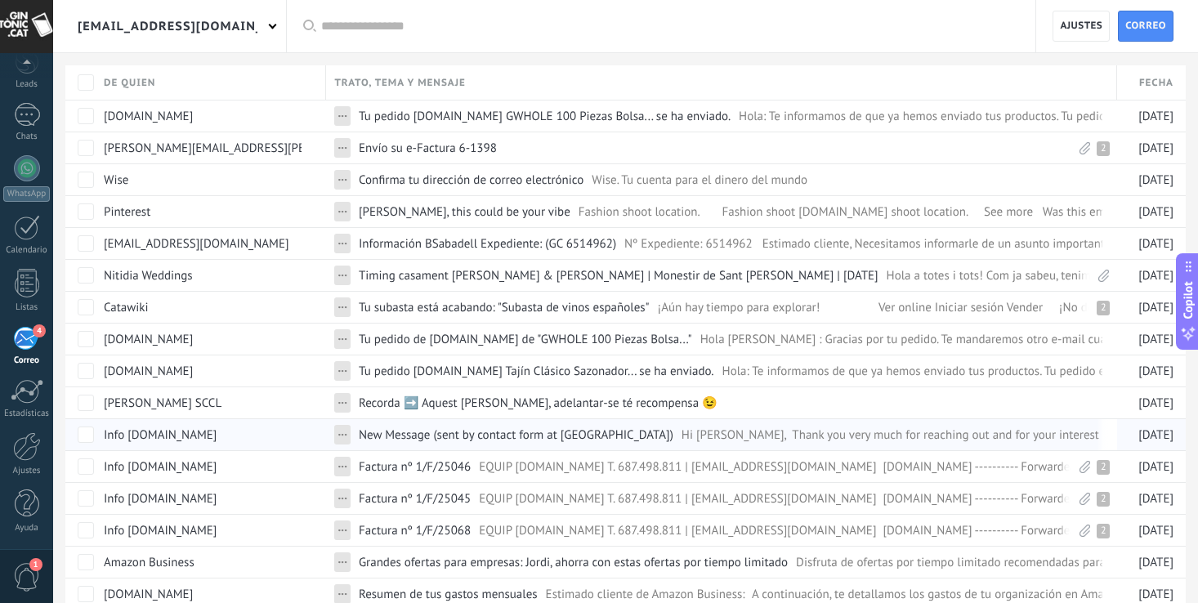
scroll to position [825, 0]
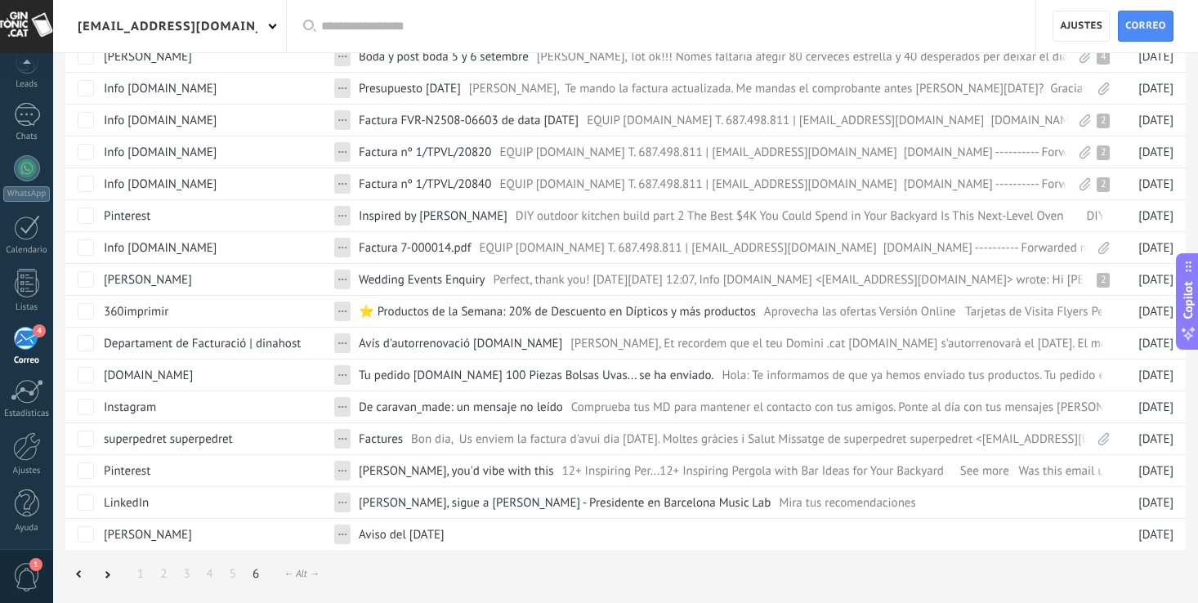
click at [301, 574] on div "← Alt →" at bounding box center [302, 574] width 36 height 12
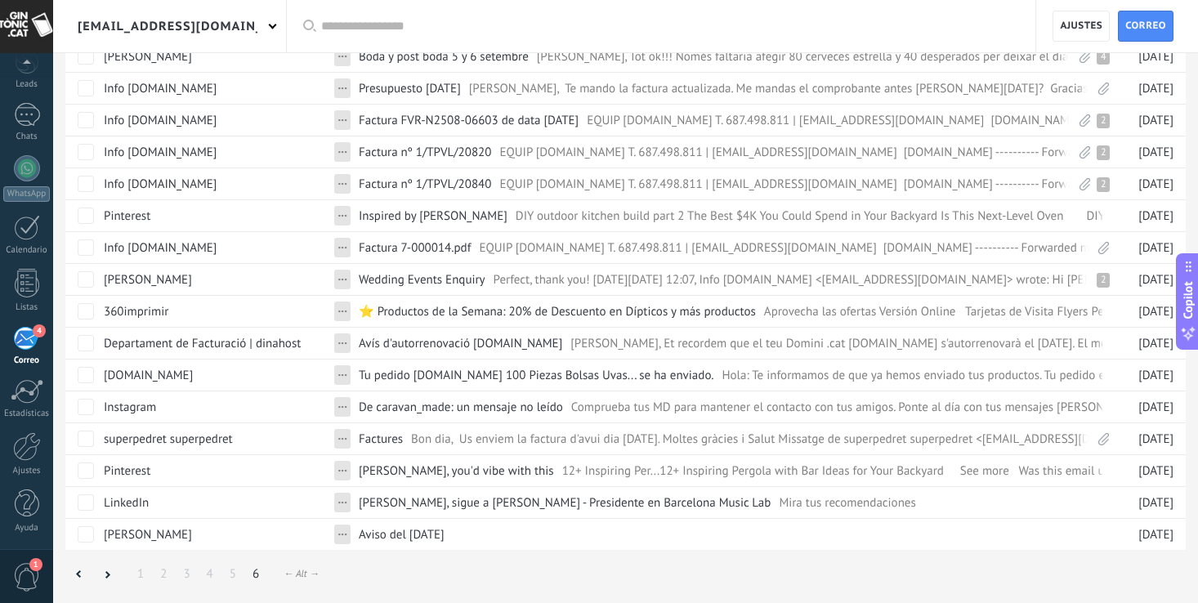
click at [301, 574] on div "← Alt →" at bounding box center [302, 574] width 36 height 12
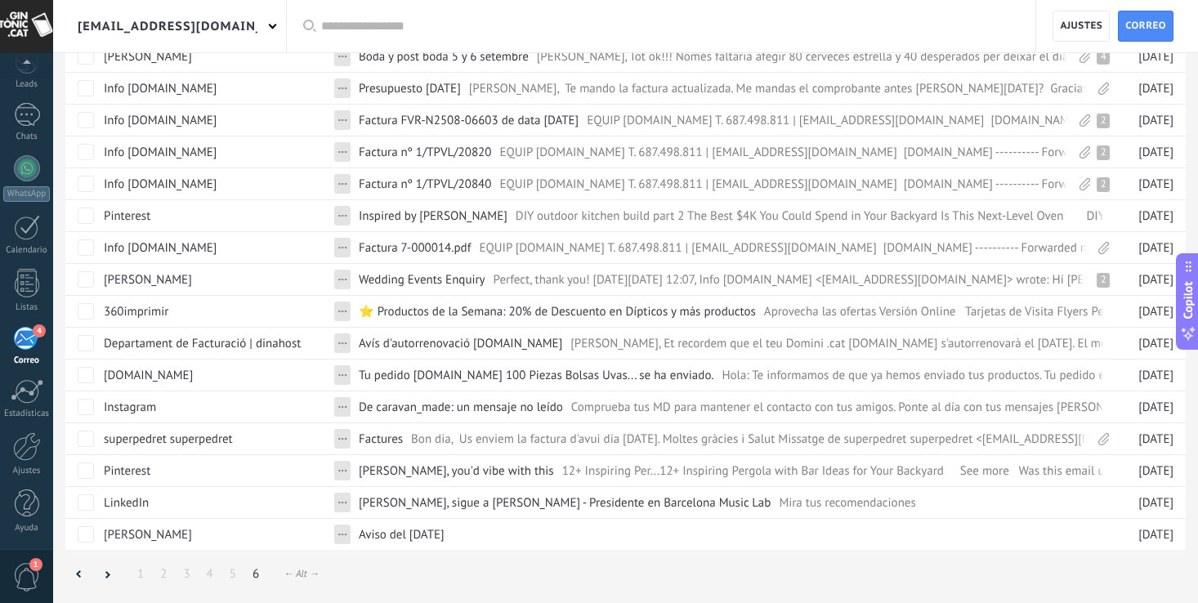
click at [301, 574] on div "← Alt →" at bounding box center [302, 574] width 36 height 12
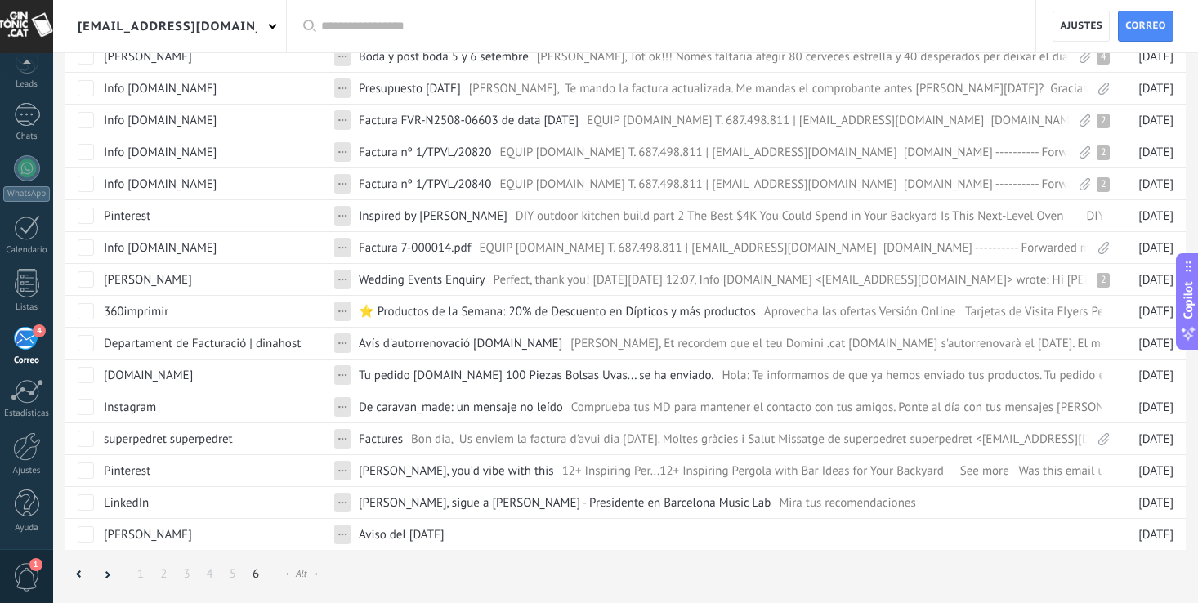
click at [301, 574] on div "← Alt →" at bounding box center [302, 574] width 36 height 12
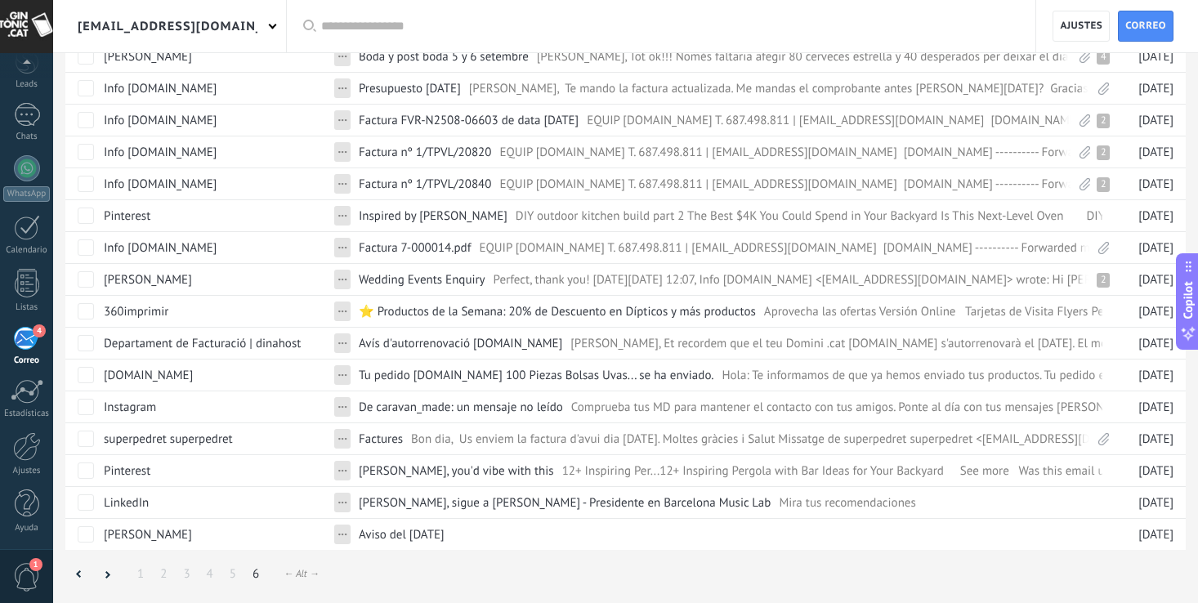
click at [301, 574] on div "← Alt →" at bounding box center [302, 574] width 36 height 12
click at [111, 571] on div at bounding box center [107, 575] width 28 height 32
click at [108, 571] on icon at bounding box center [108, 575] width 6 height 8
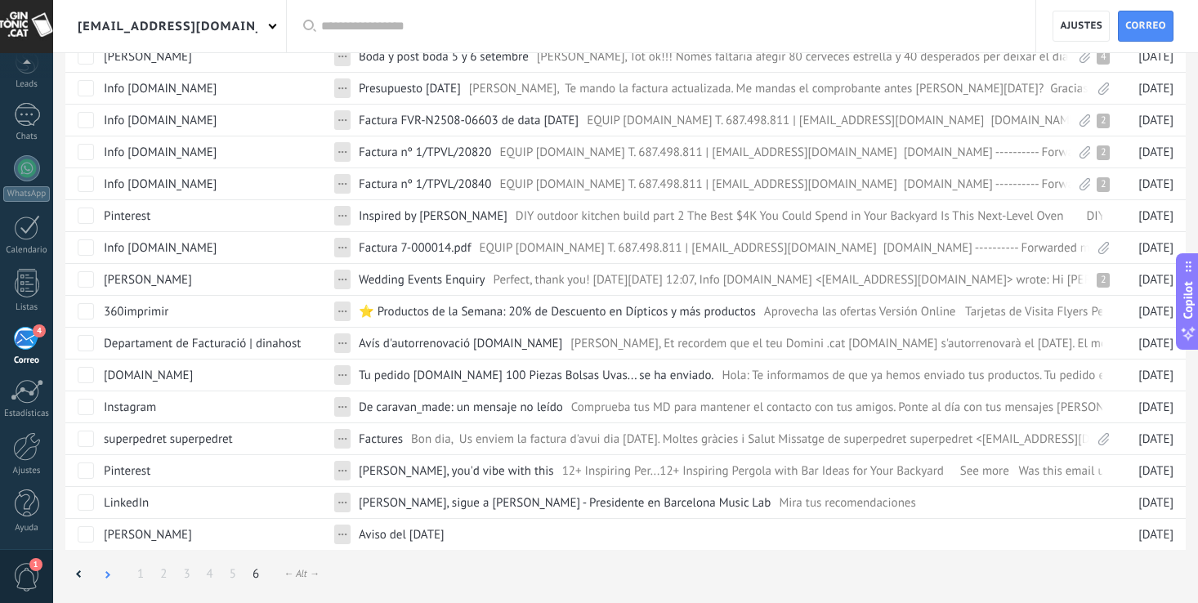
click at [109, 571] on icon at bounding box center [108, 575] width 6 height 8
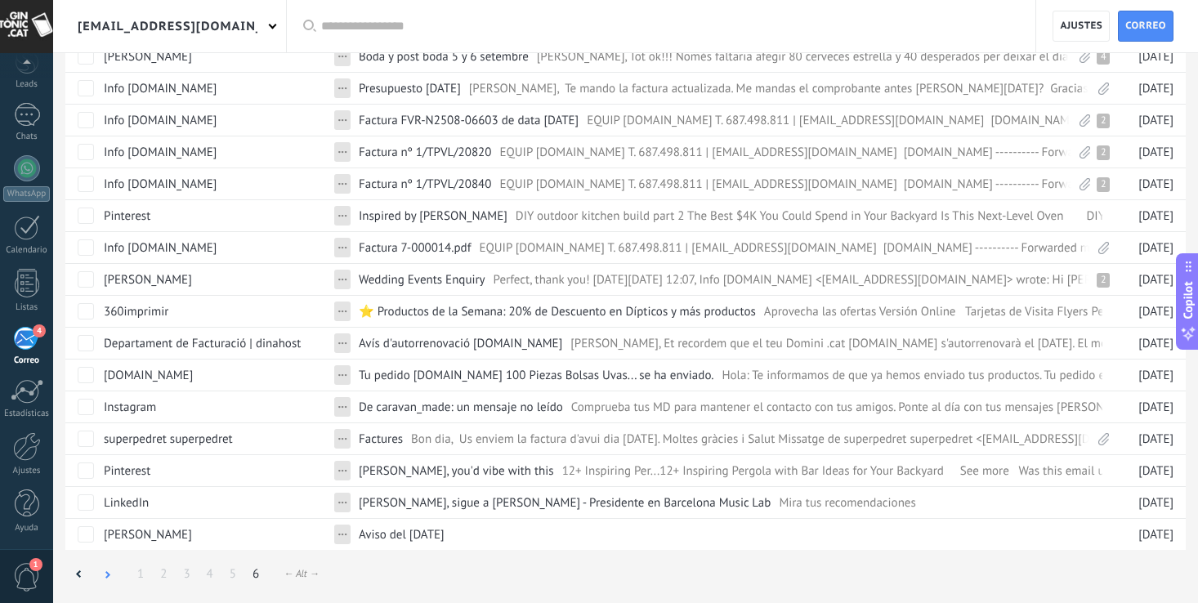
click at [109, 571] on icon at bounding box center [108, 575] width 6 height 8
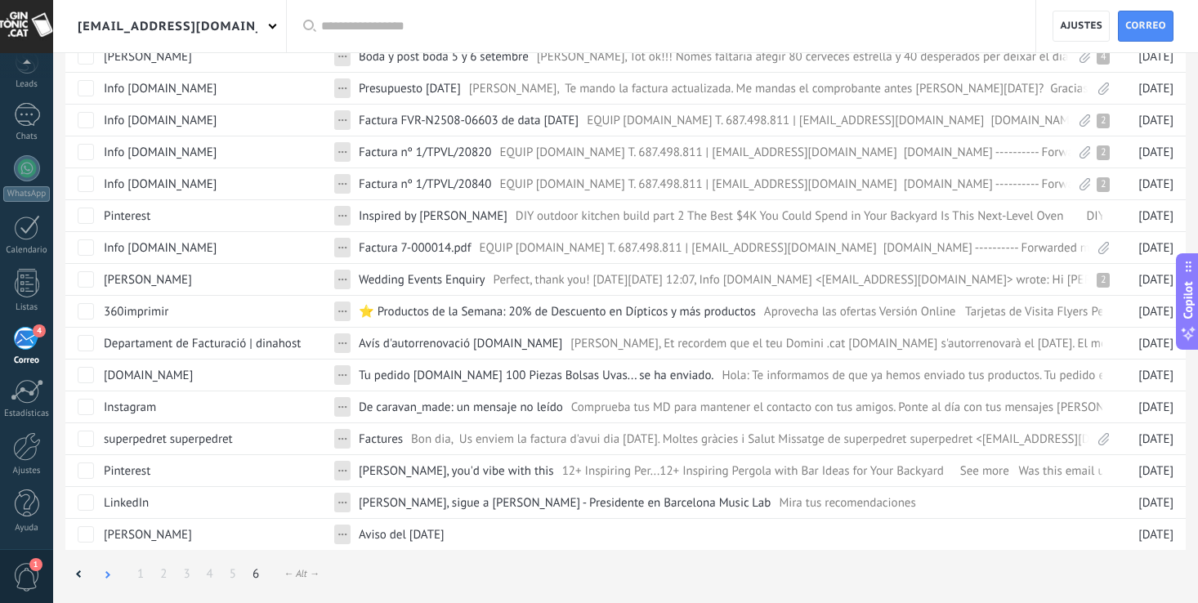
click at [109, 571] on icon at bounding box center [108, 575] width 6 height 8
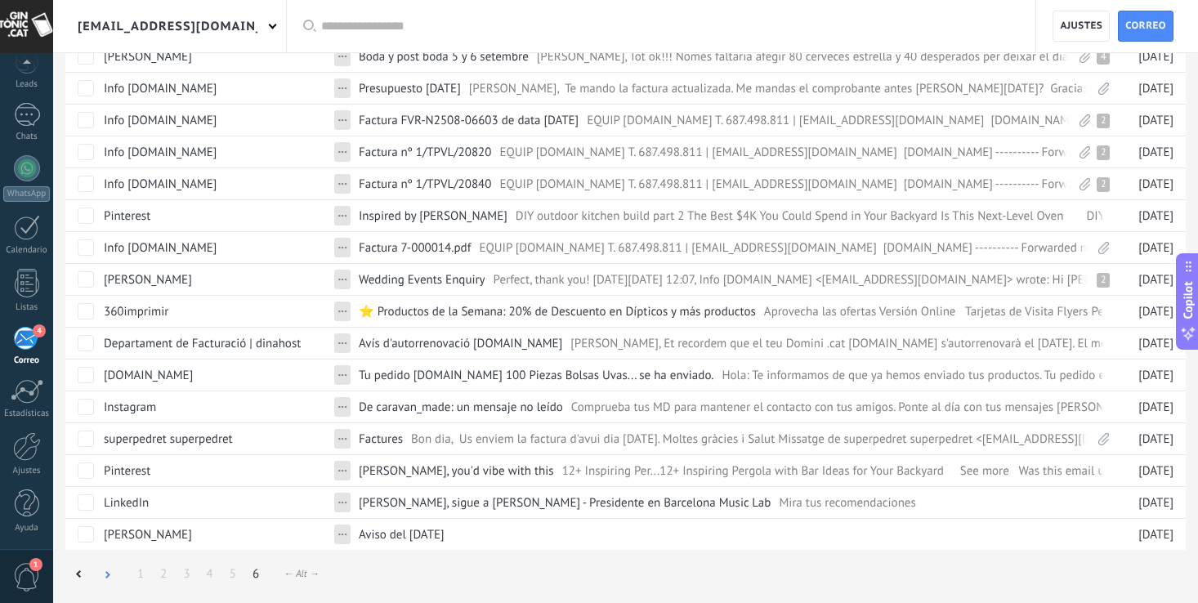
click at [109, 571] on icon at bounding box center [108, 575] width 6 height 8
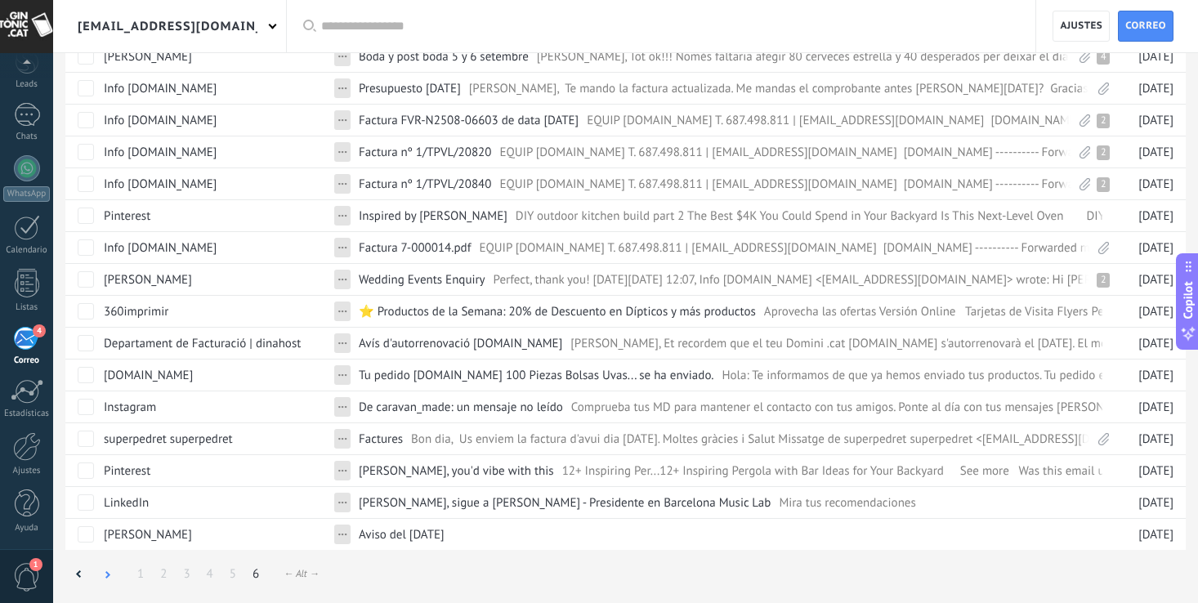
click at [109, 571] on icon at bounding box center [108, 575] width 6 height 8
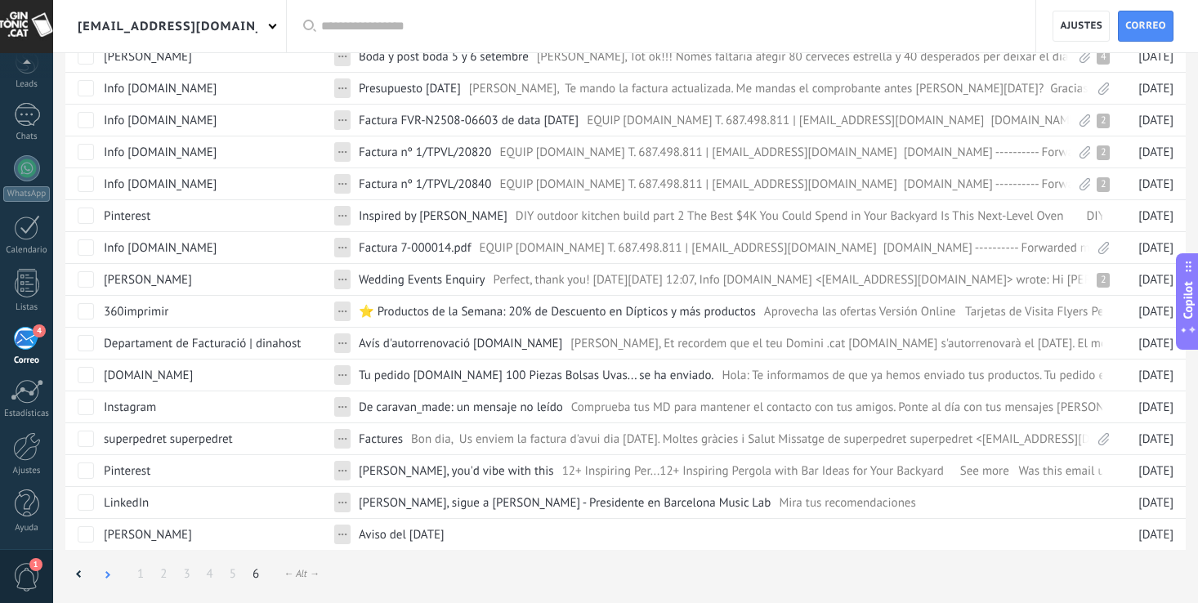
click at [109, 571] on icon at bounding box center [108, 575] width 6 height 8
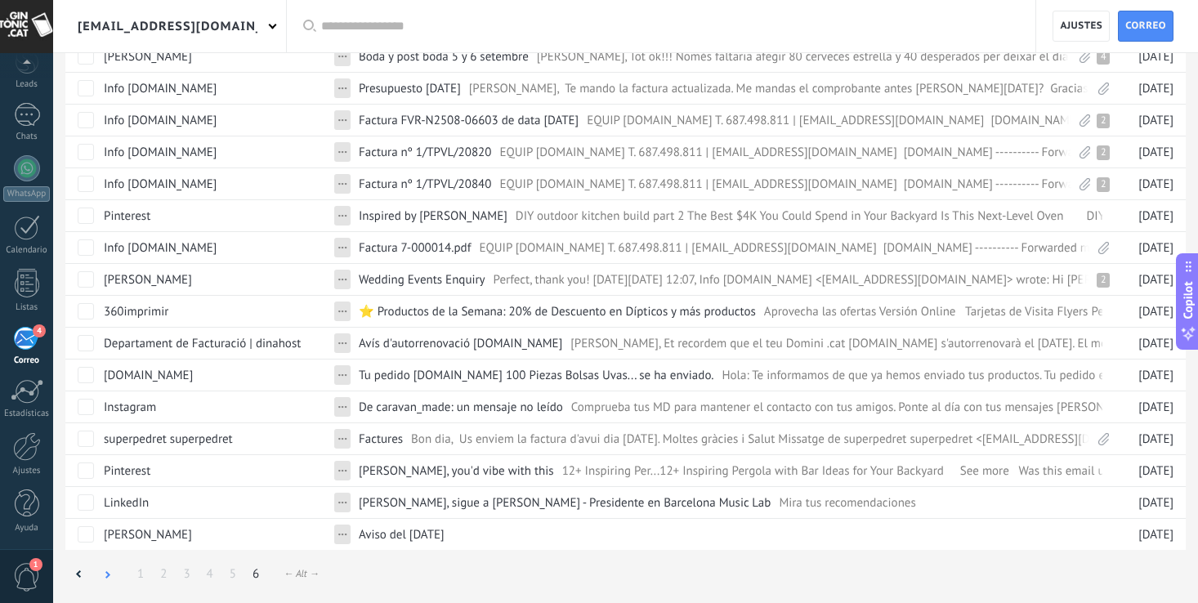
click at [109, 571] on icon at bounding box center [108, 575] width 6 height 8
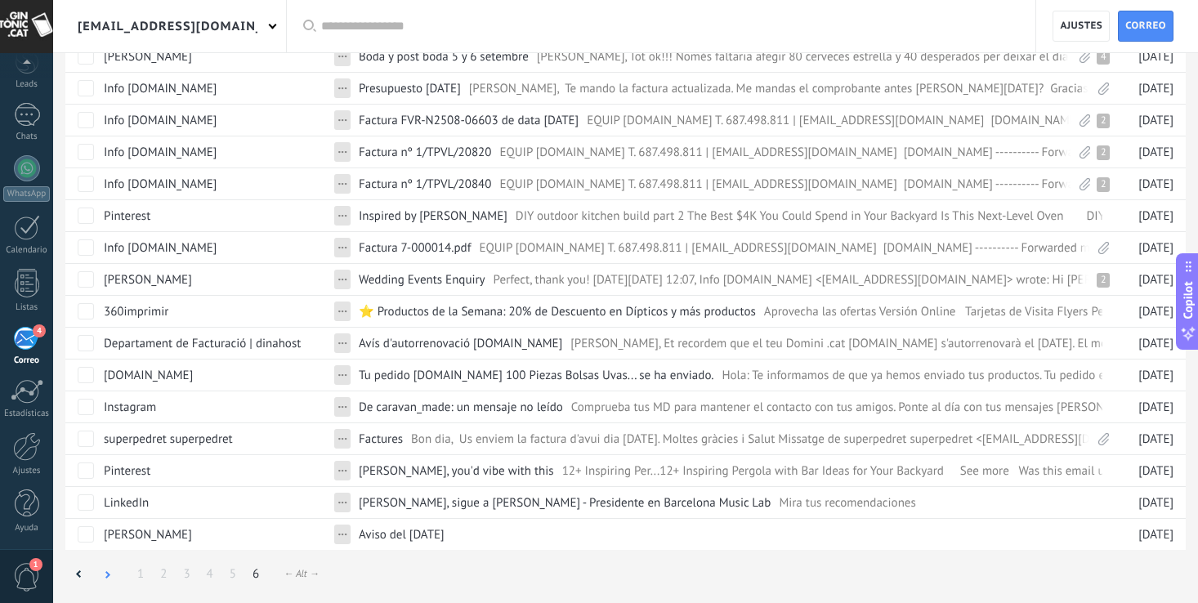
click at [109, 571] on icon at bounding box center [108, 575] width 6 height 8
click at [295, 568] on div "← Alt →" at bounding box center [302, 574] width 36 height 12
click at [305, 573] on div "← Alt →" at bounding box center [302, 574] width 36 height 12
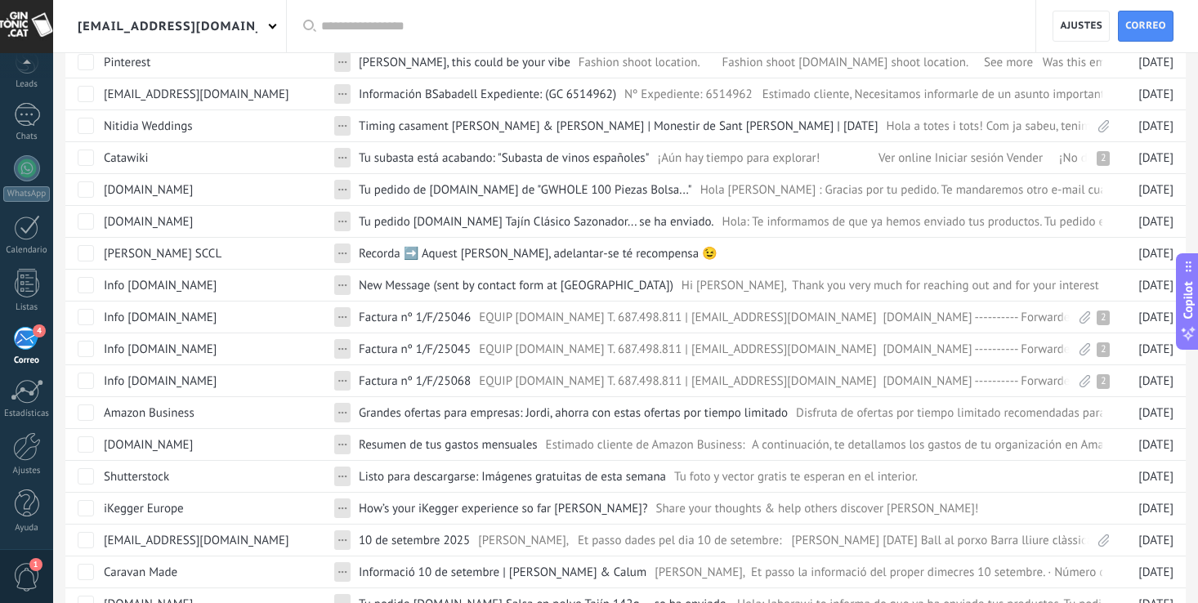
scroll to position [0, 0]
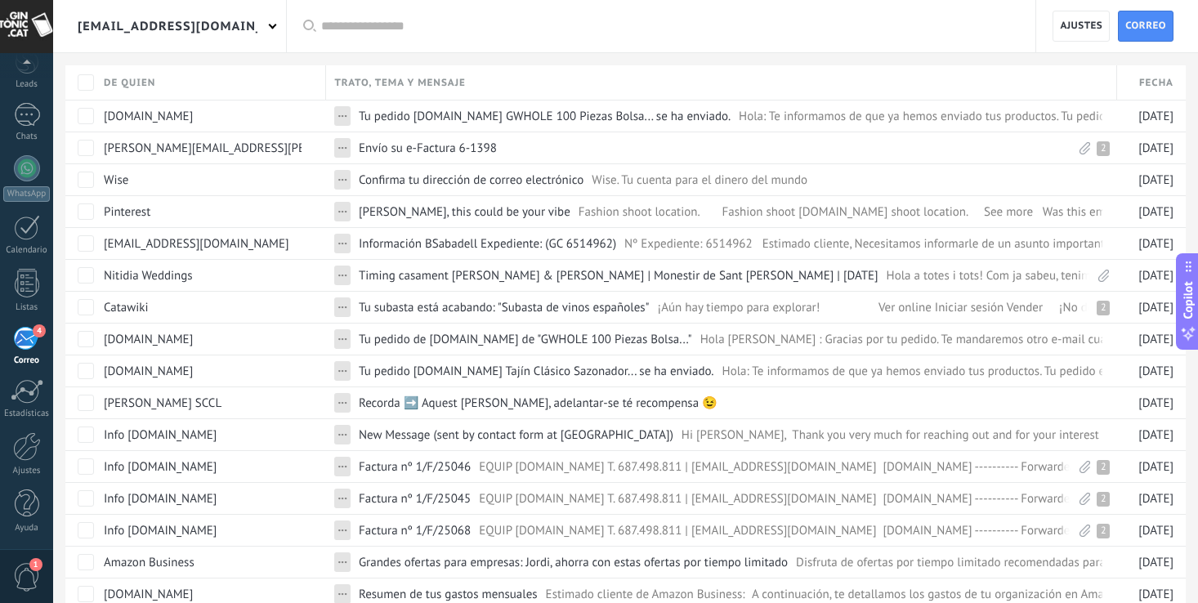
click at [168, 26] on div "[EMAIL_ADDRESS][DOMAIN_NAME]" at bounding box center [168, 26] width 180 height 52
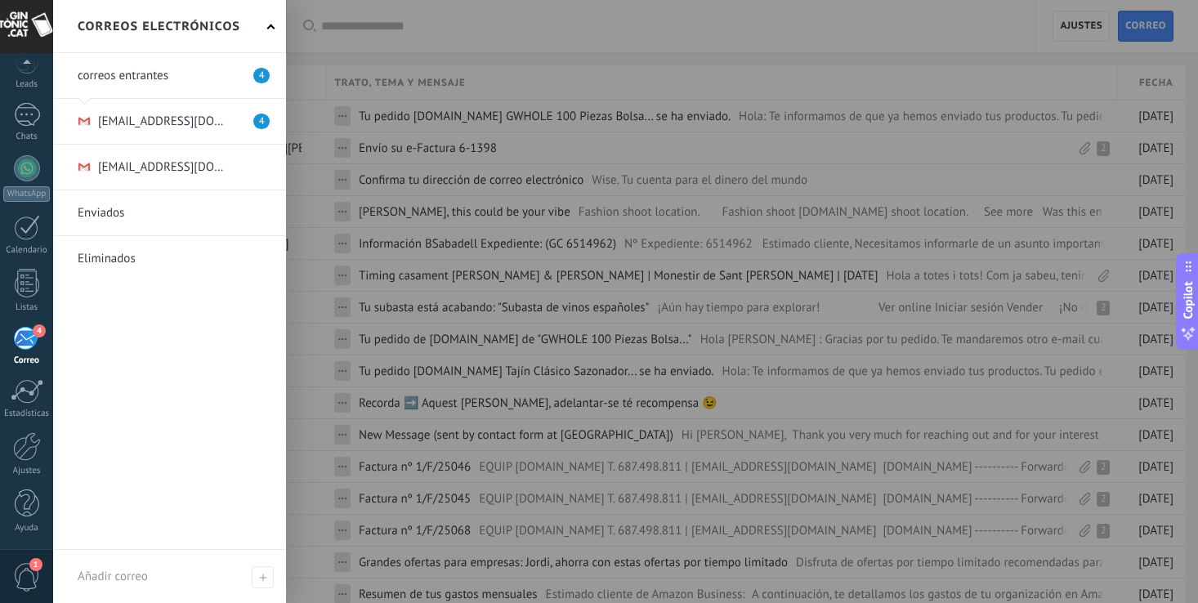
click at [207, 126] on link at bounding box center [169, 121] width 233 height 45
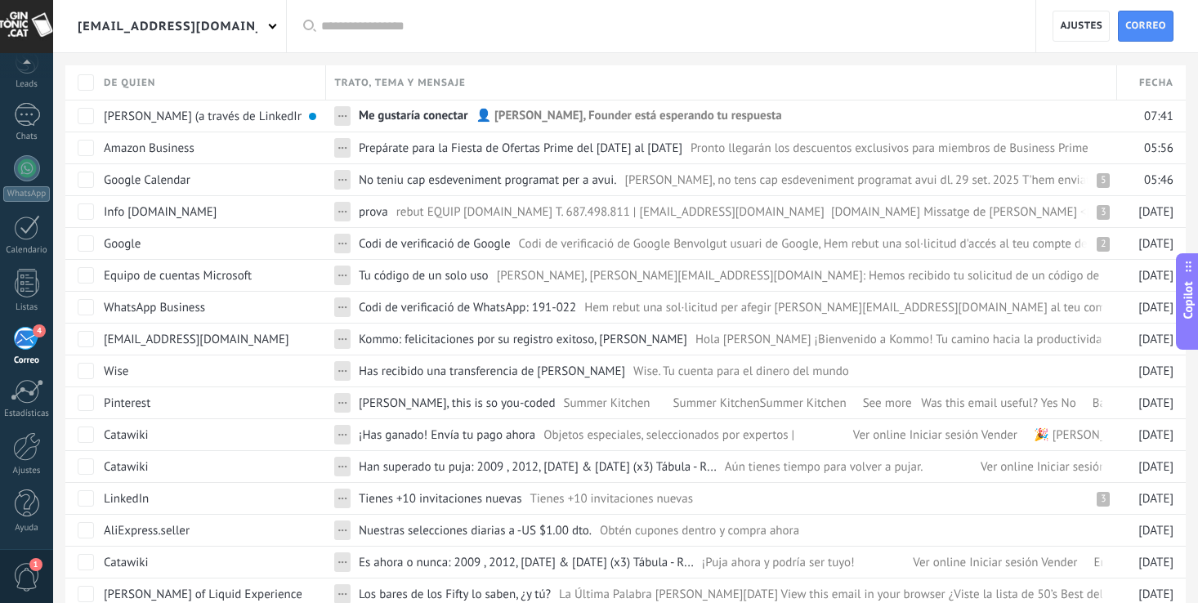
click at [265, 20] on div "[EMAIL_ADDRESS][DOMAIN_NAME]" at bounding box center [169, 26] width 233 height 52
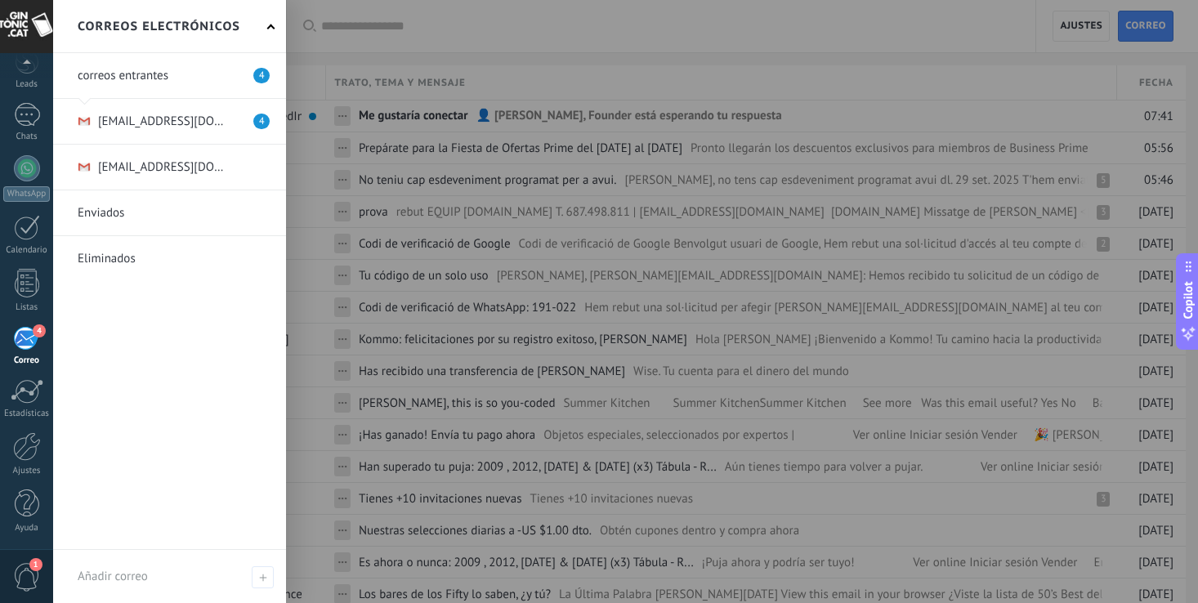
click at [105, 208] on link at bounding box center [169, 212] width 233 height 45
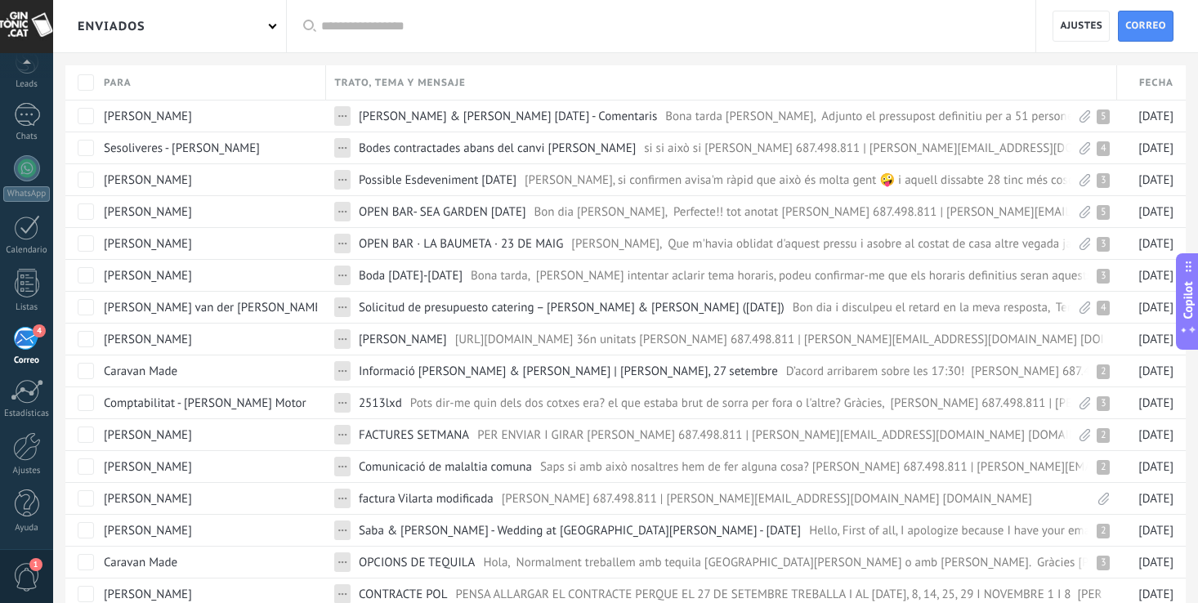
click at [275, 27] on div "Enviados" at bounding box center [169, 26] width 233 height 52
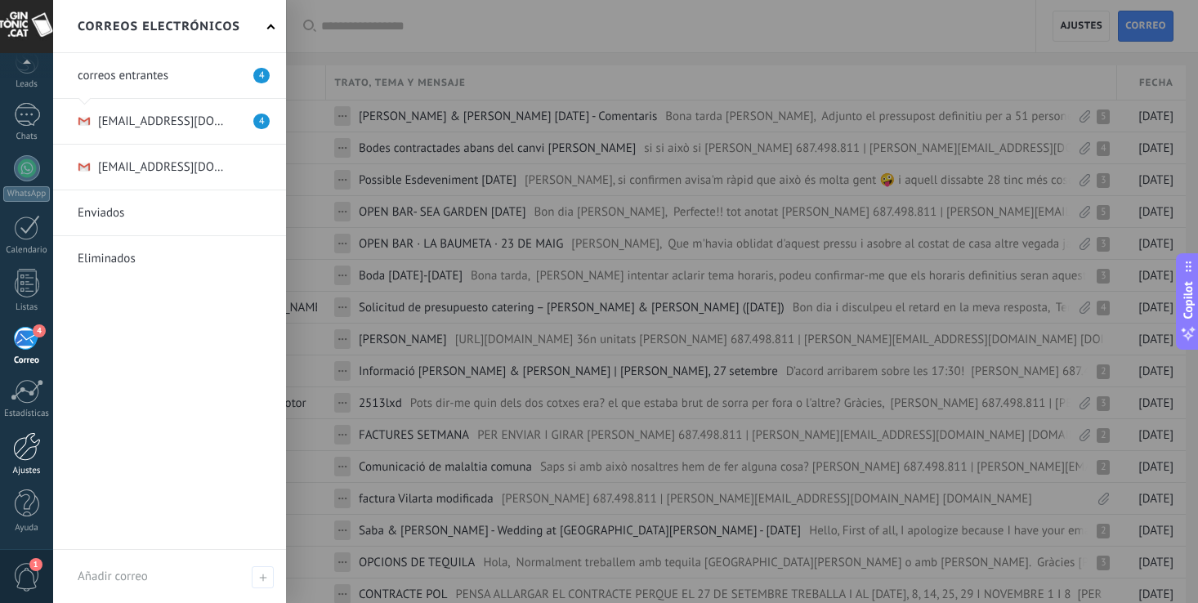
click at [20, 447] on div at bounding box center [27, 446] width 28 height 29
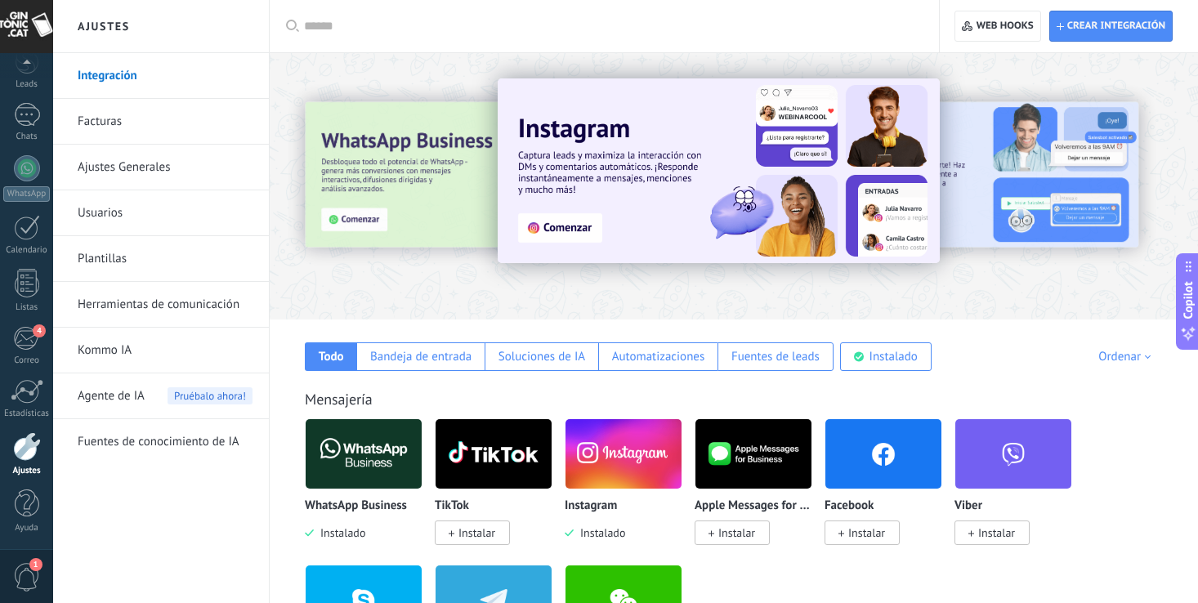
click at [153, 175] on link "Ajustes Generales" at bounding box center [165, 168] width 175 height 46
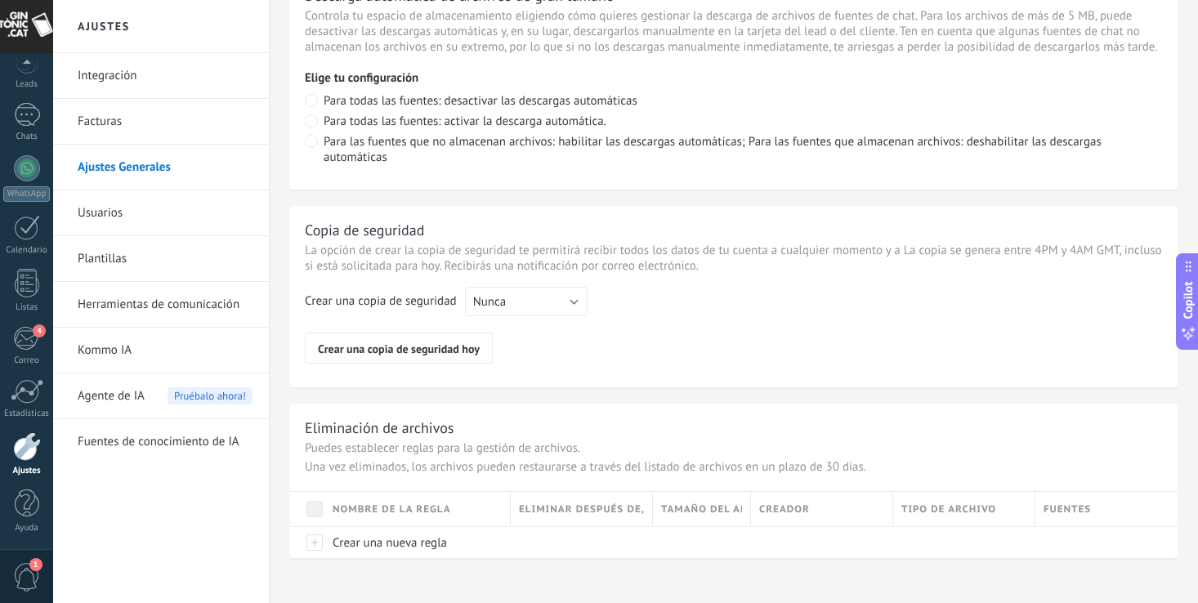
scroll to position [1225, 0]
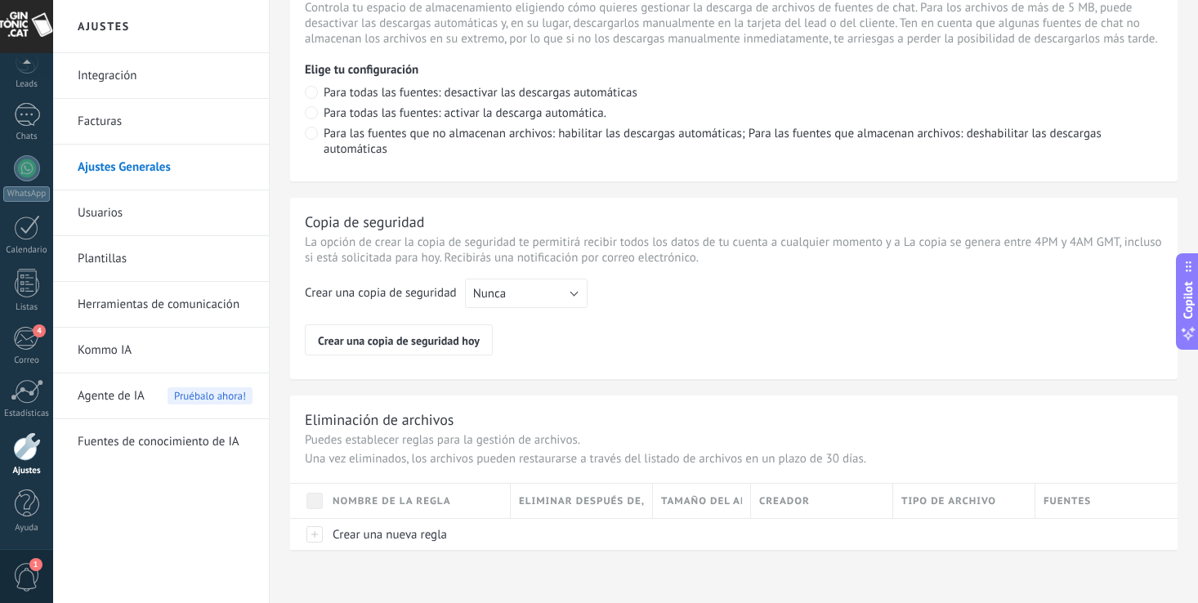
click at [102, 212] on link "Usuarios" at bounding box center [165, 213] width 175 height 46
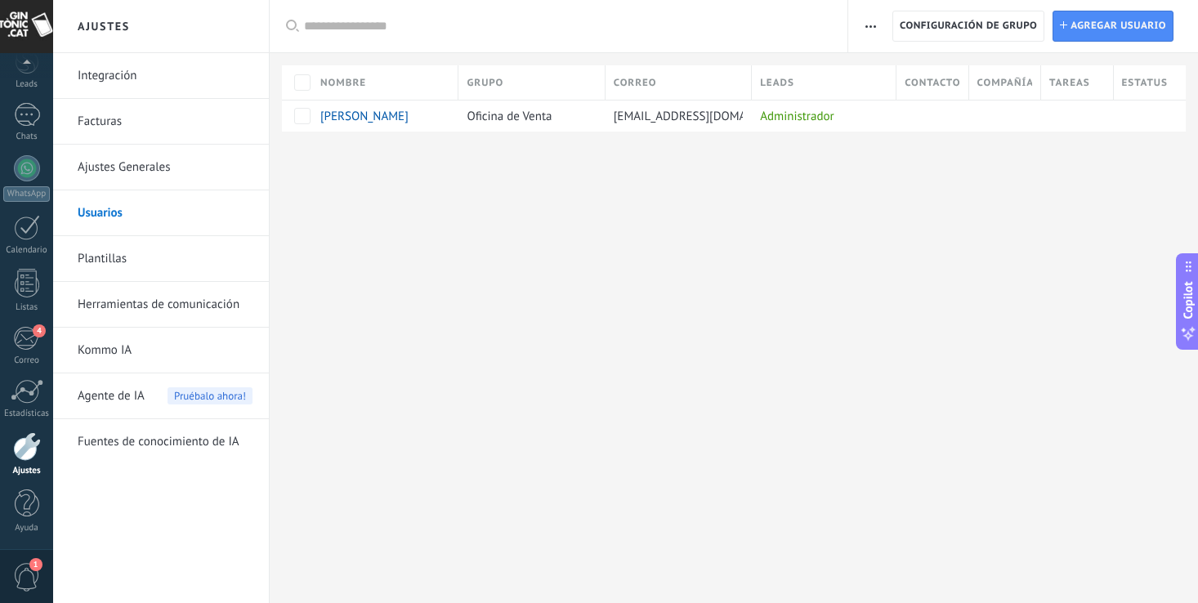
click at [114, 77] on link "Integración" at bounding box center [165, 76] width 175 height 46
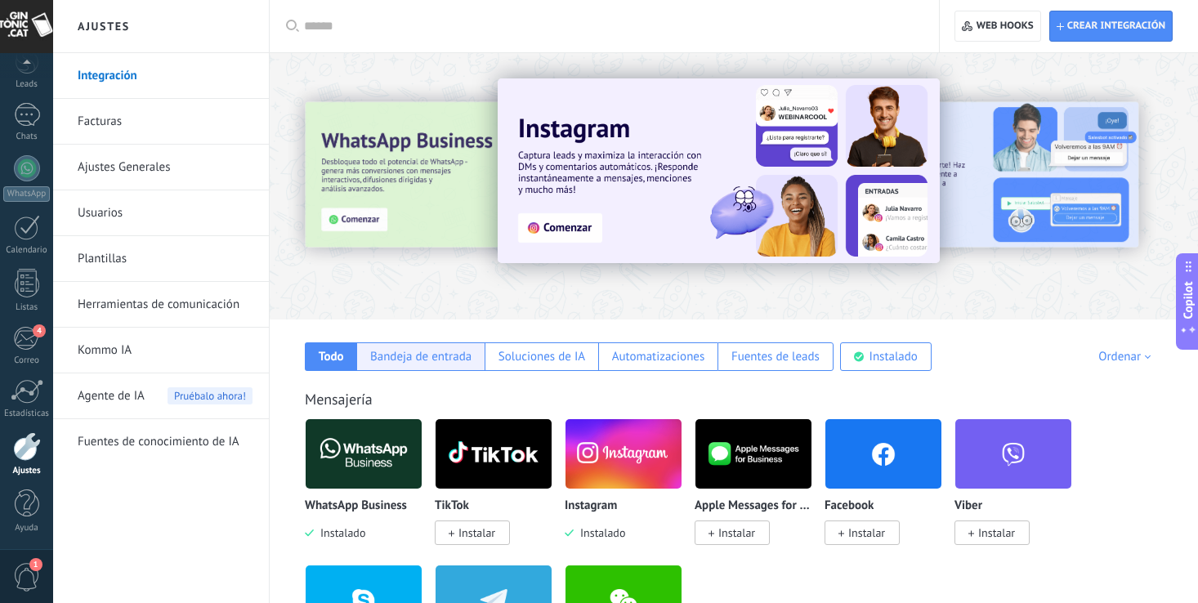
click at [369, 345] on div "Bandeja de entrada" at bounding box center [420, 357] width 128 height 29
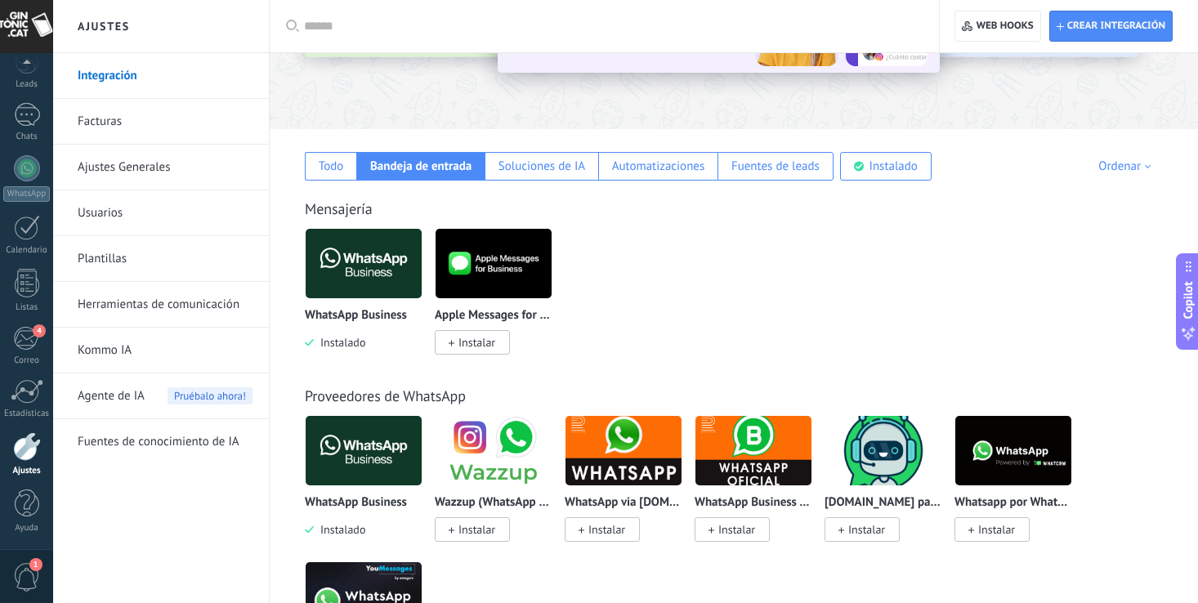
scroll to position [175, 0]
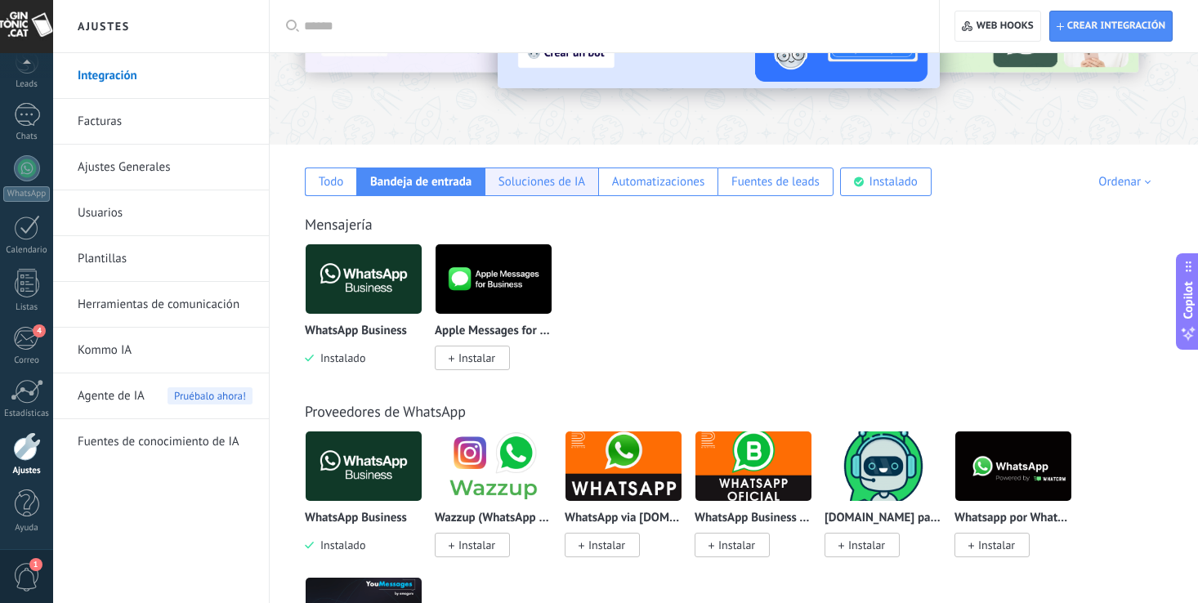
click at [550, 180] on div "Soluciones de IA" at bounding box center [542, 182] width 87 height 16
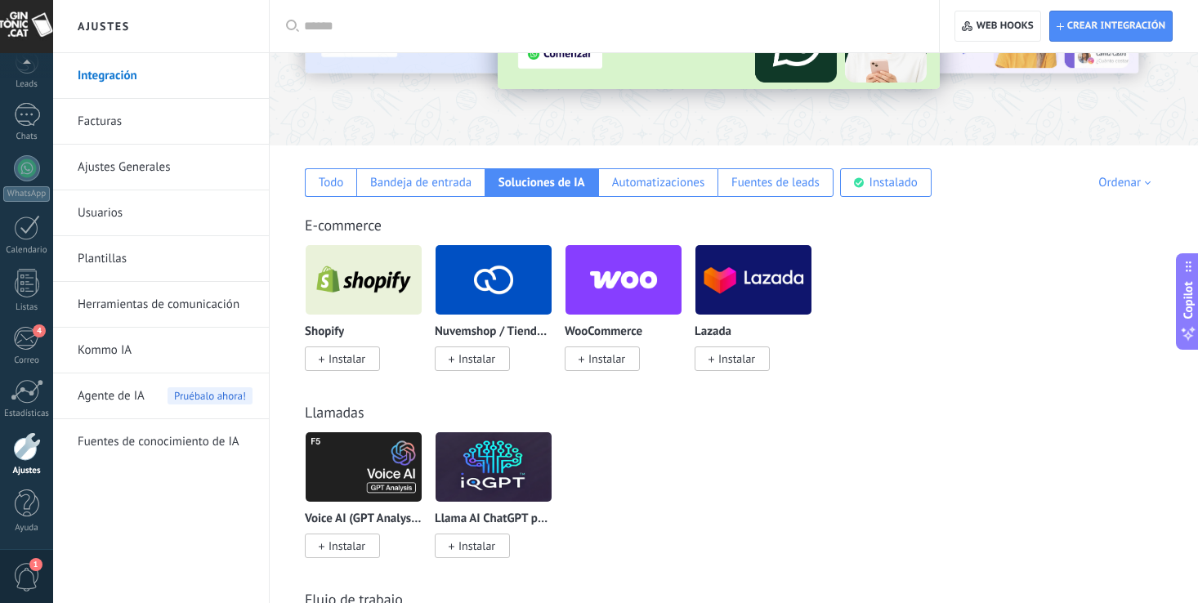
scroll to position [171, 0]
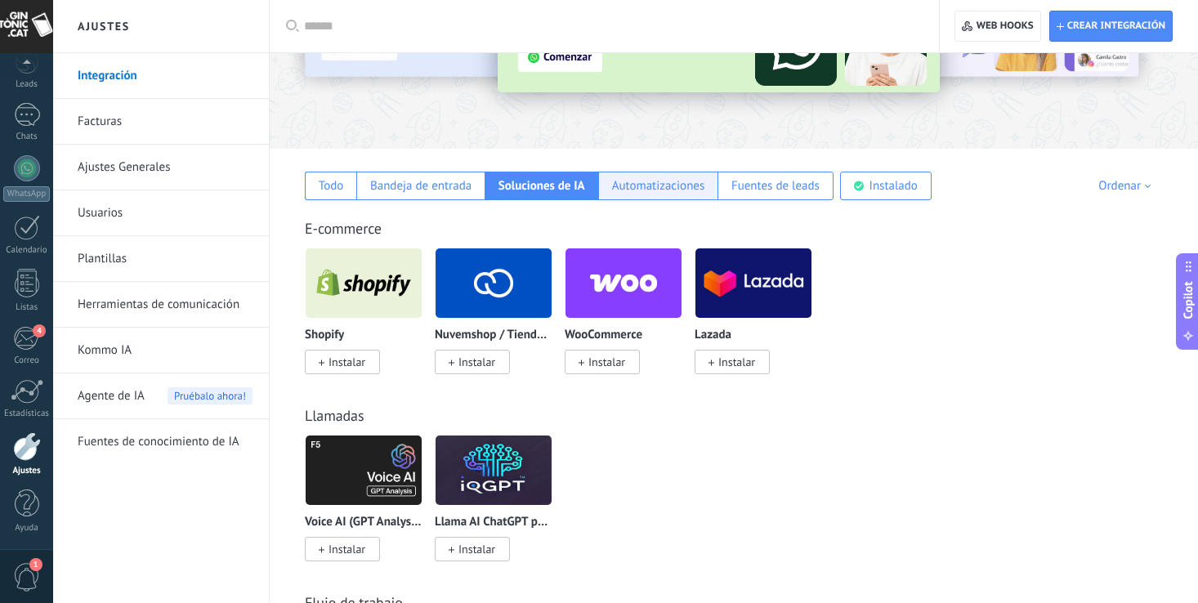
click at [649, 191] on div "Automatizaciones" at bounding box center [658, 186] width 93 height 16
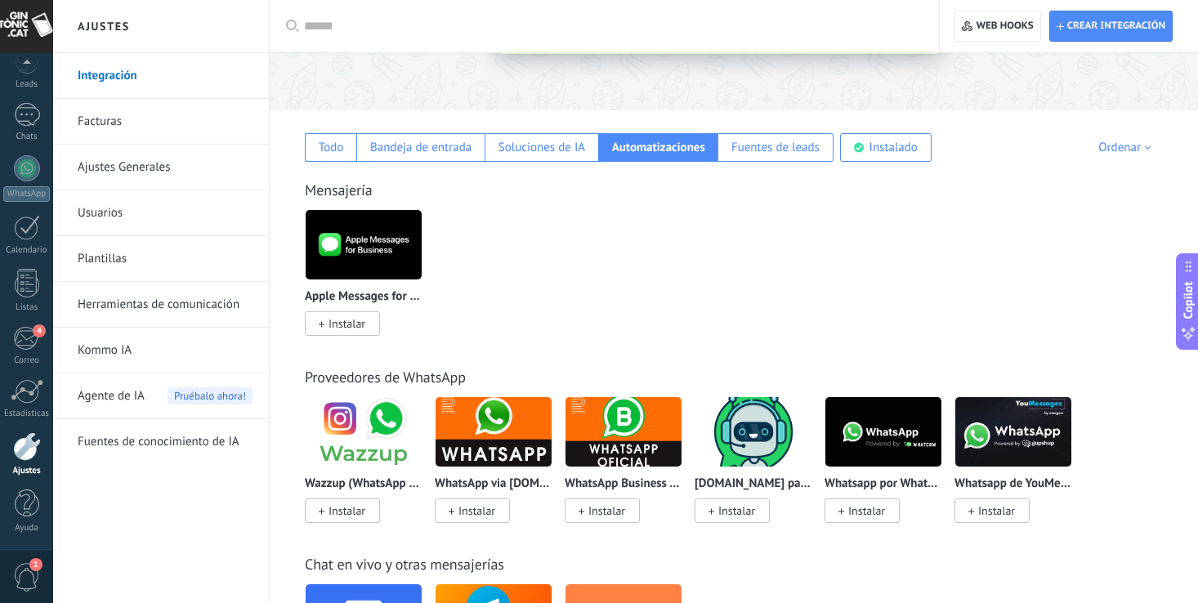
scroll to position [0, 0]
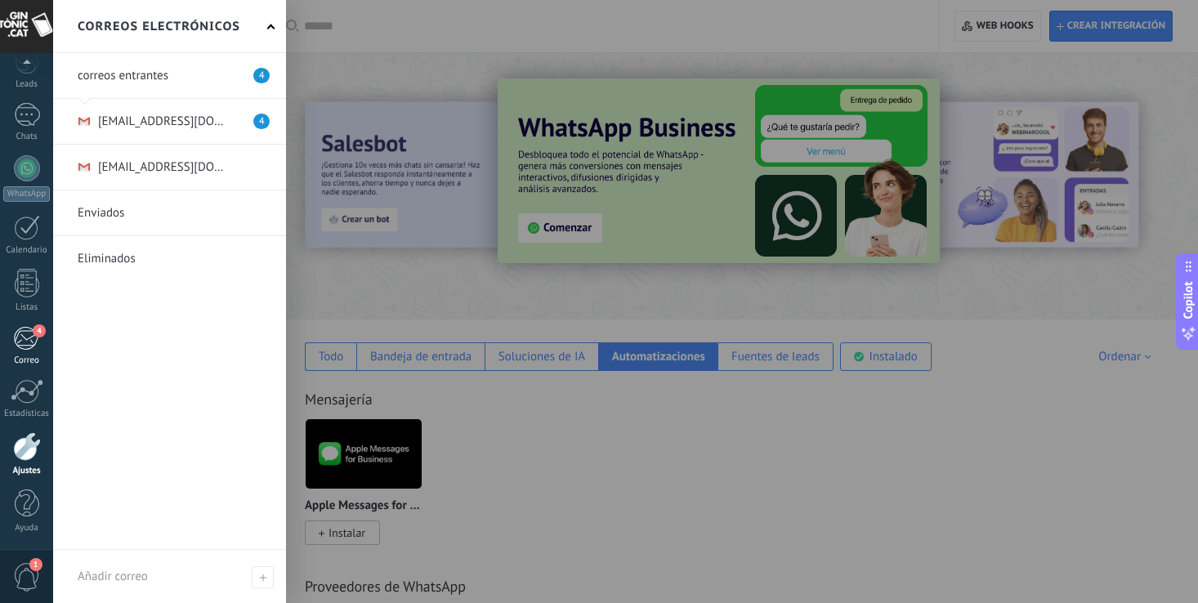
click at [20, 340] on div "4" at bounding box center [26, 338] width 27 height 25
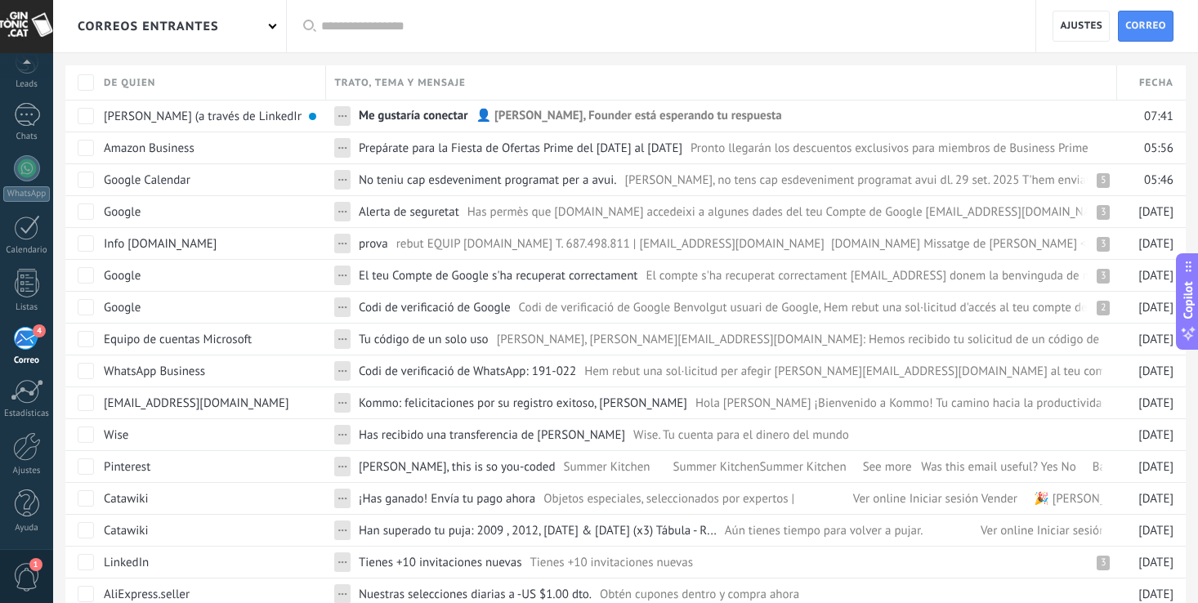
click at [26, 338] on div "4" at bounding box center [26, 338] width 27 height 25
click at [1163, 24] on span "Correo" at bounding box center [1146, 25] width 41 height 29
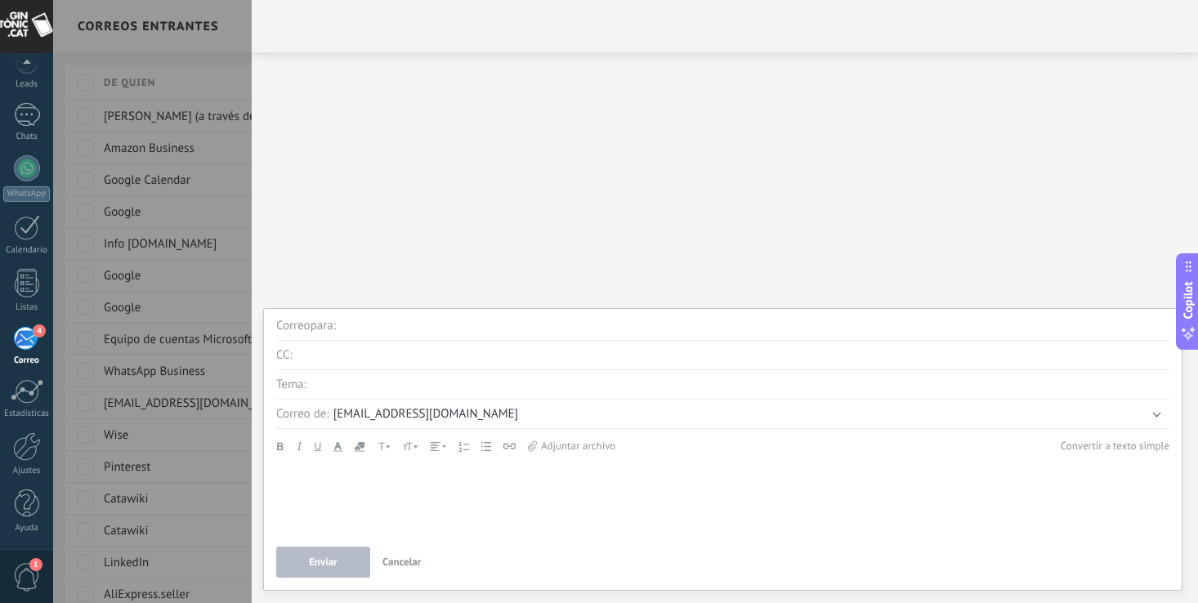
click at [1086, 44] on div at bounding box center [725, 26] width 947 height 52
click at [1023, 170] on div at bounding box center [725, 133] width 914 height 146
drag, startPoint x: 776, startPoint y: 170, endPoint x: 708, endPoint y: 170, distance: 67.8
click at [769, 170] on div at bounding box center [725, 133] width 914 height 146
click at [219, 196] on div at bounding box center [599, 301] width 1198 height 603
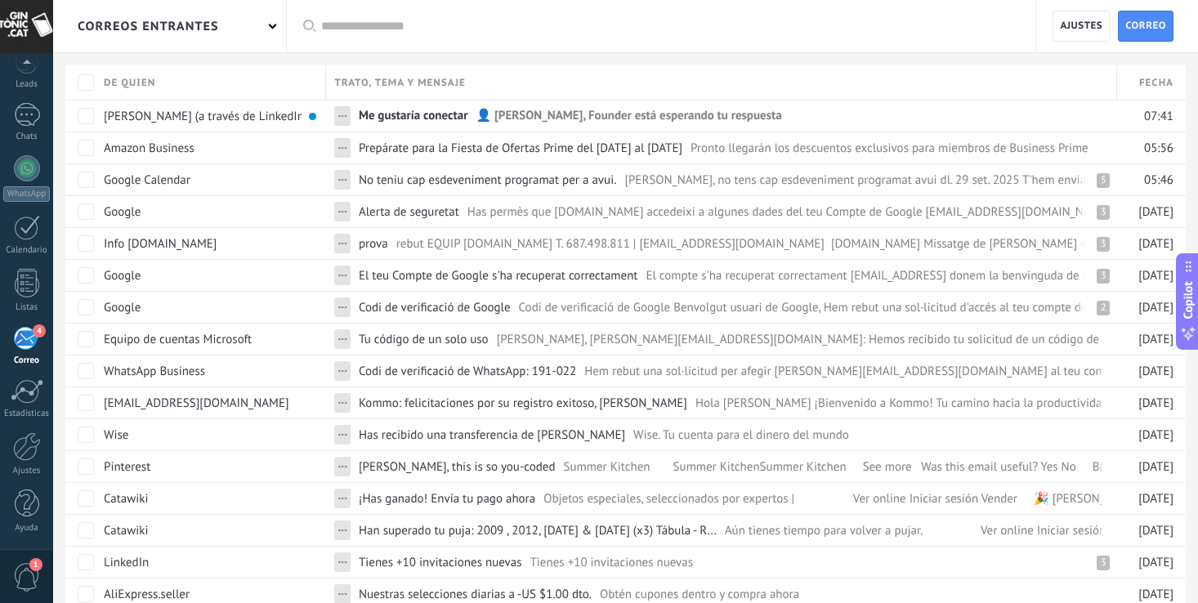
click at [243, 17] on div "correos entrantes" at bounding box center [169, 26] width 233 height 52
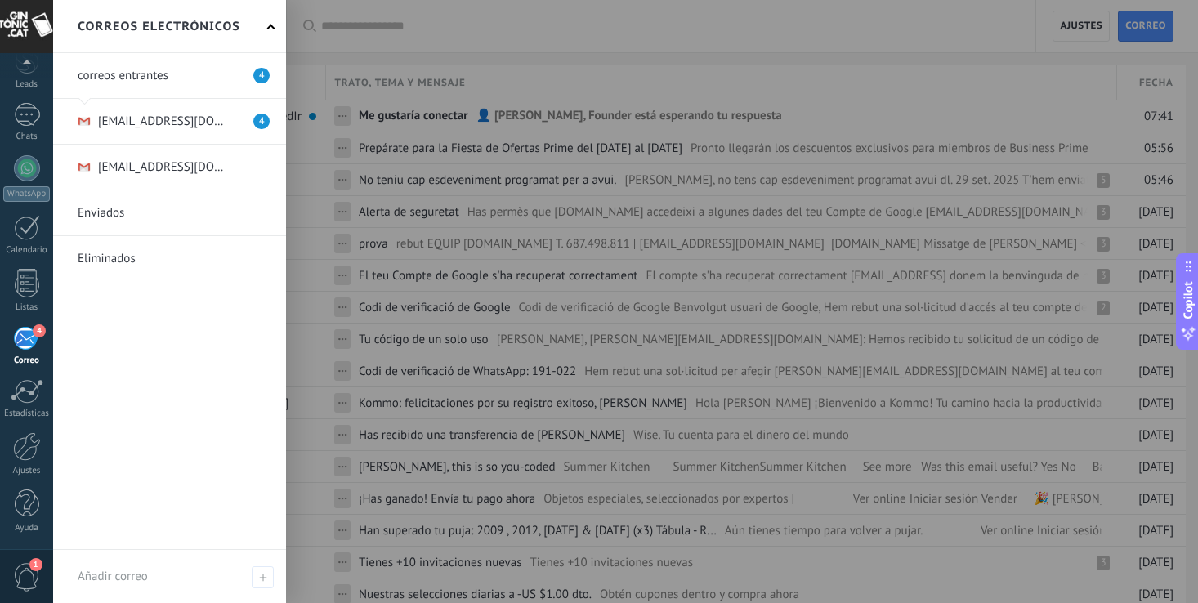
click at [122, 72] on link at bounding box center [169, 75] width 233 height 45
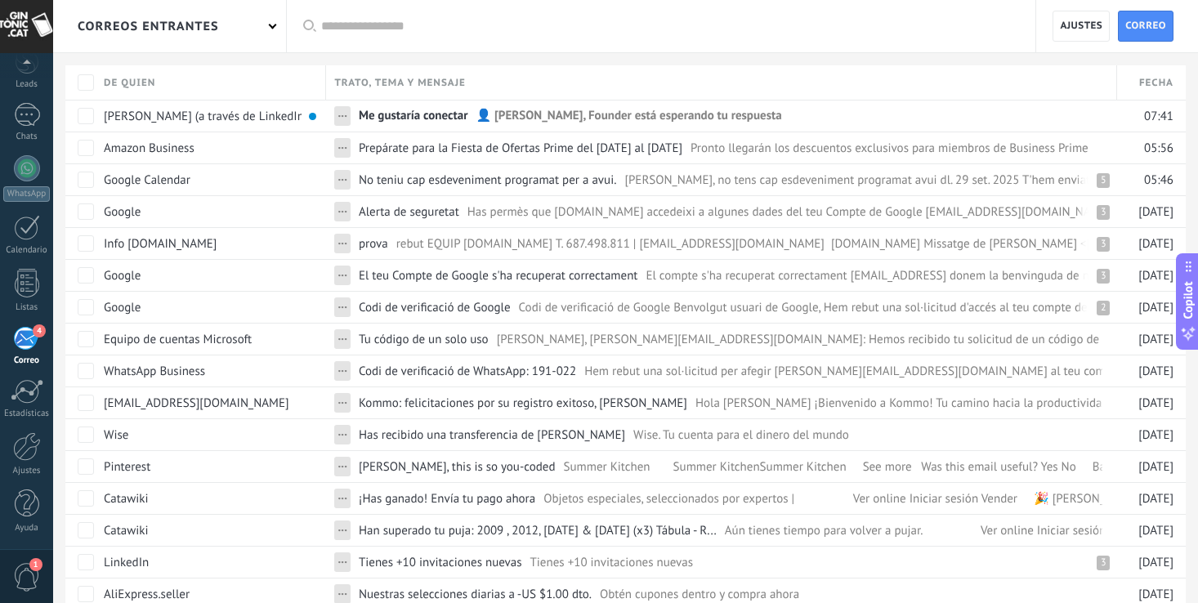
click at [139, 22] on div "correos entrantes" at bounding box center [148, 26] width 141 height 52
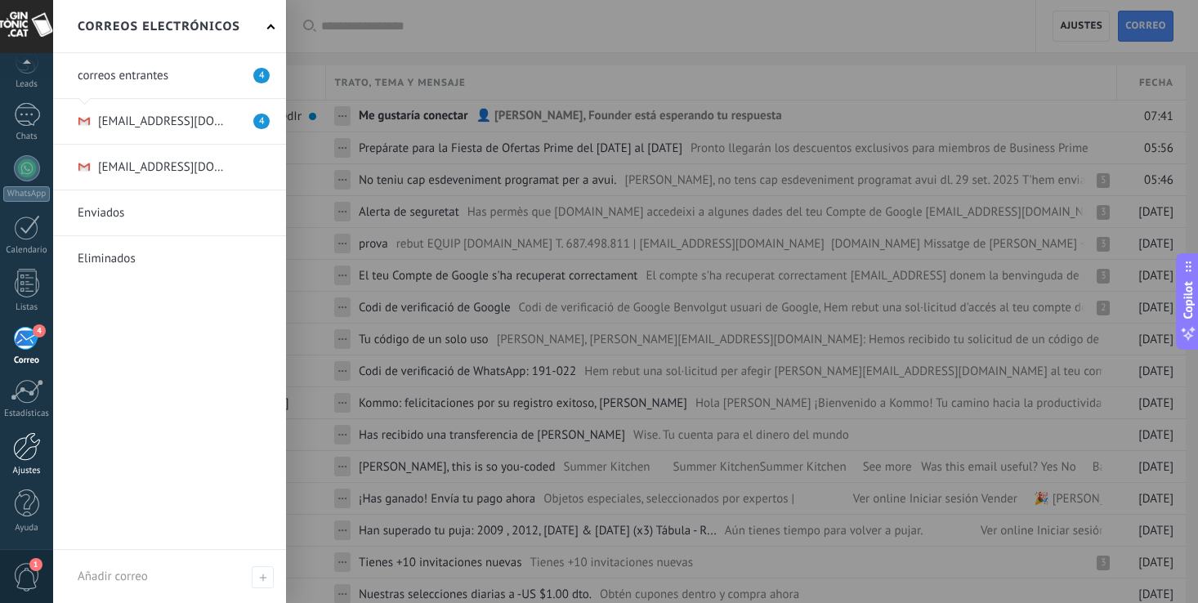
click at [23, 448] on div at bounding box center [27, 446] width 28 height 29
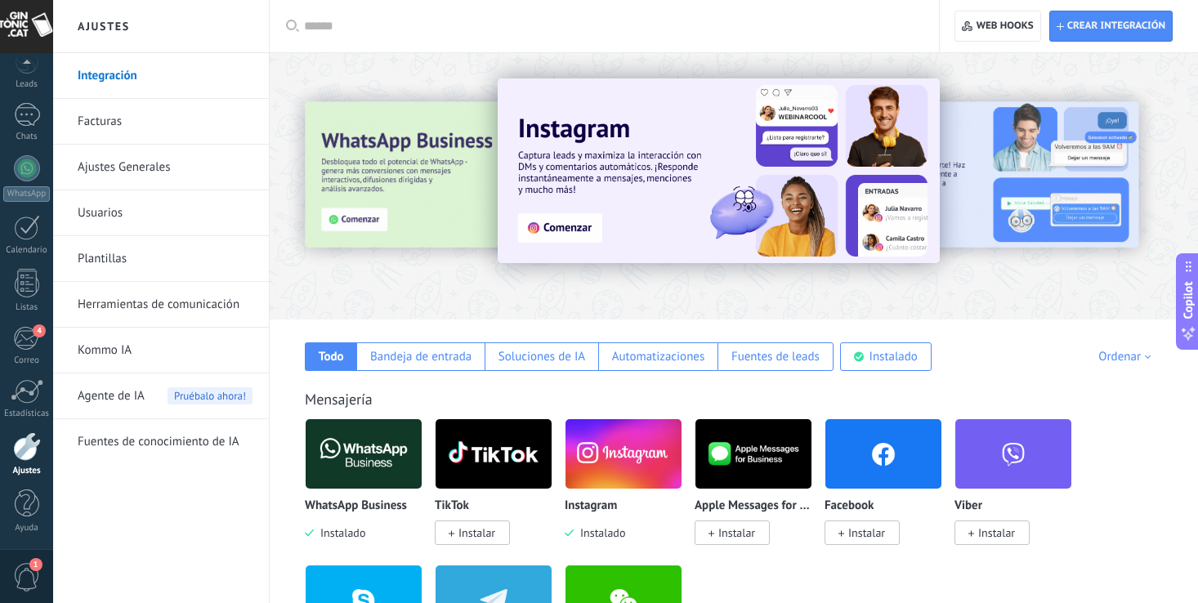
click at [101, 72] on link "Integración" at bounding box center [165, 76] width 175 height 46
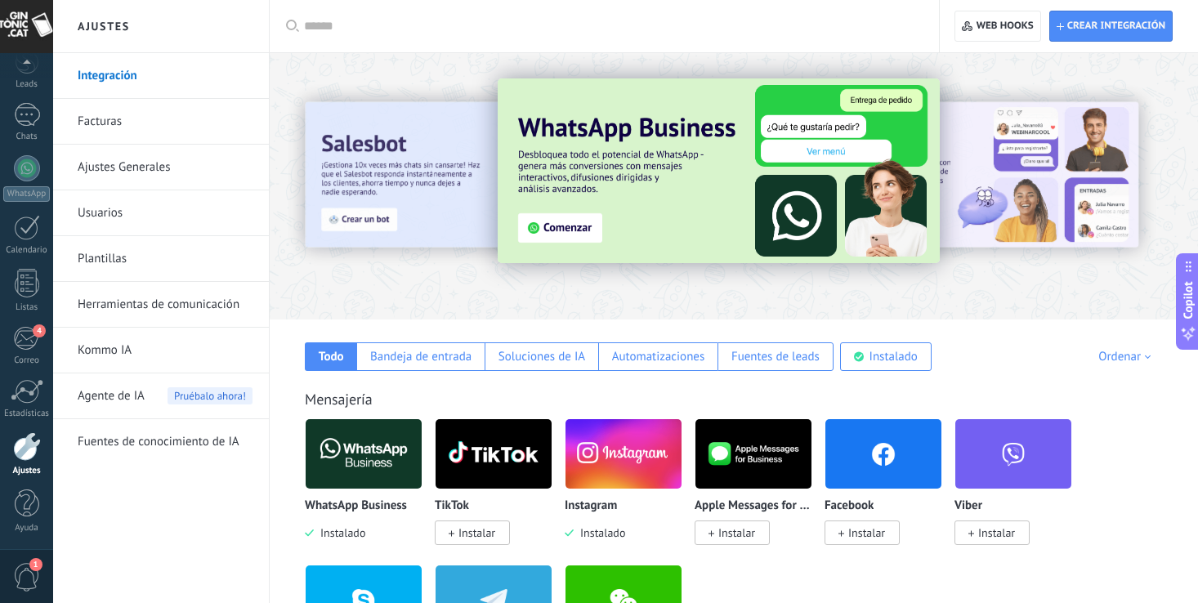
click at [337, 27] on input "text" at bounding box center [610, 26] width 612 height 17
paste input "**********"
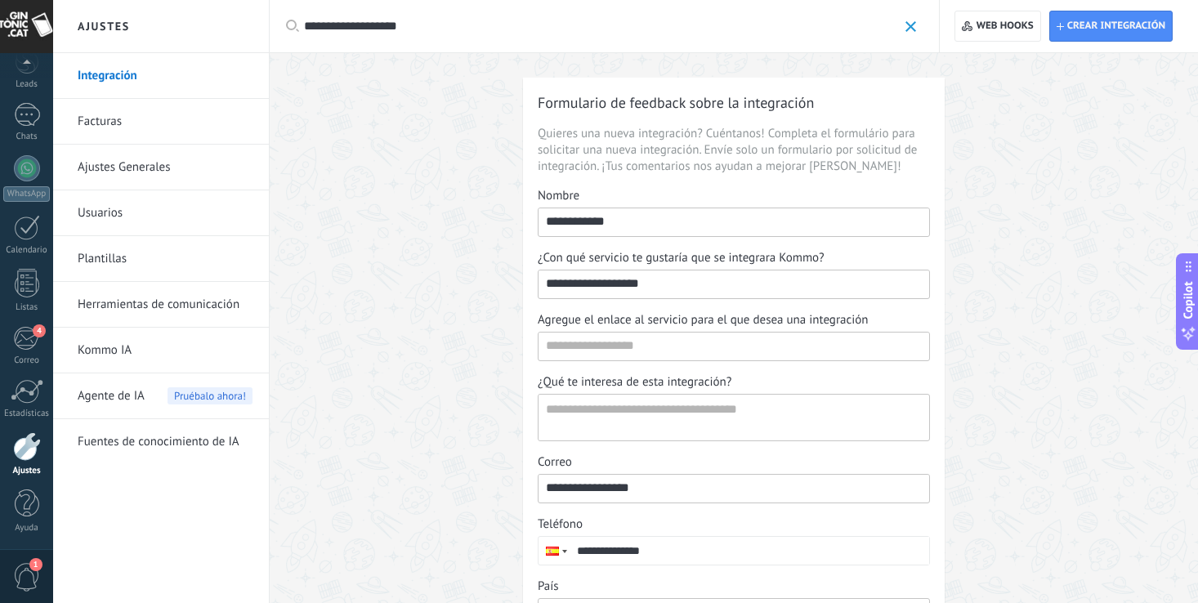
type input "**********"
click at [409, 192] on div "**********" at bounding box center [734, 418] width 929 height 730
click at [119, 396] on span "Agente de IA" at bounding box center [111, 397] width 67 height 46
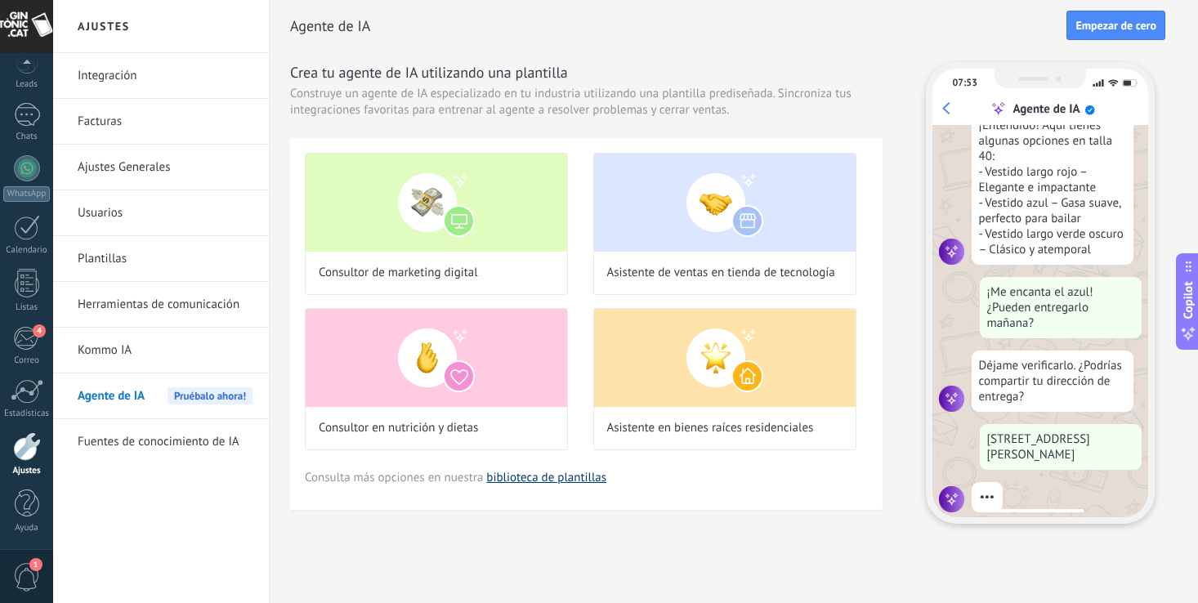
scroll to position [309, 0]
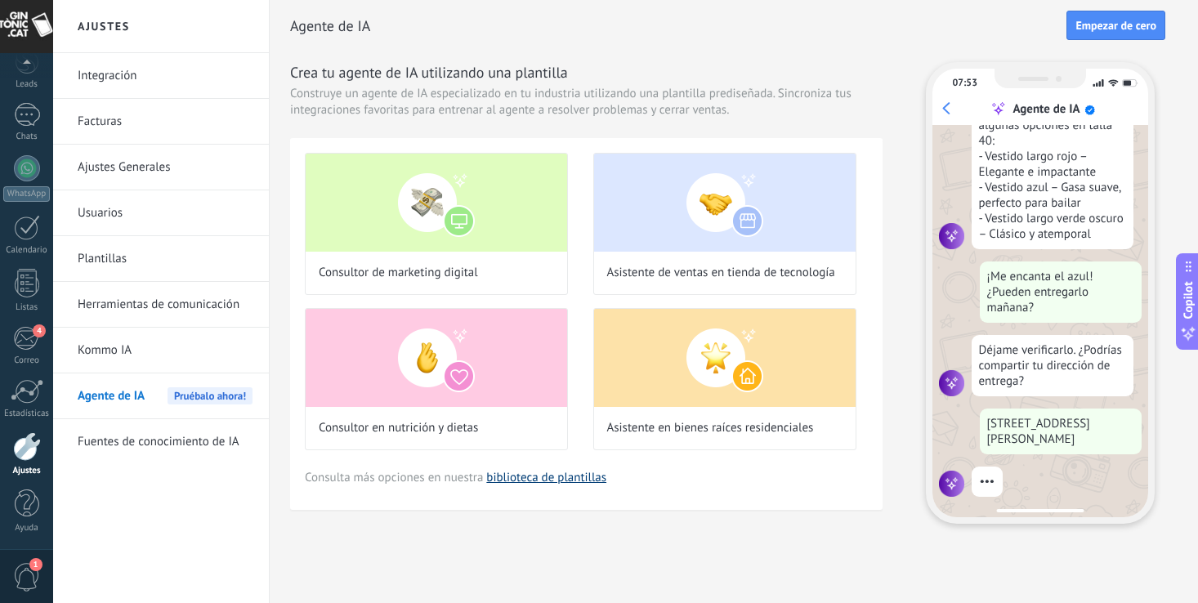
click at [543, 476] on link "biblioteca de plantillas" at bounding box center [546, 478] width 120 height 16
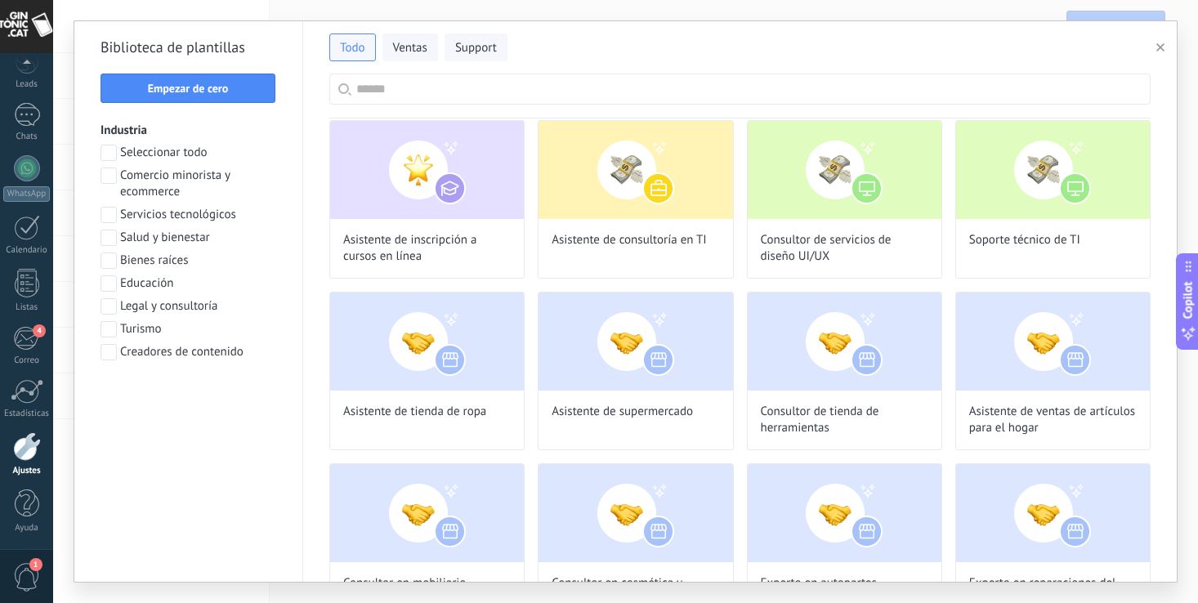
scroll to position [0, 0]
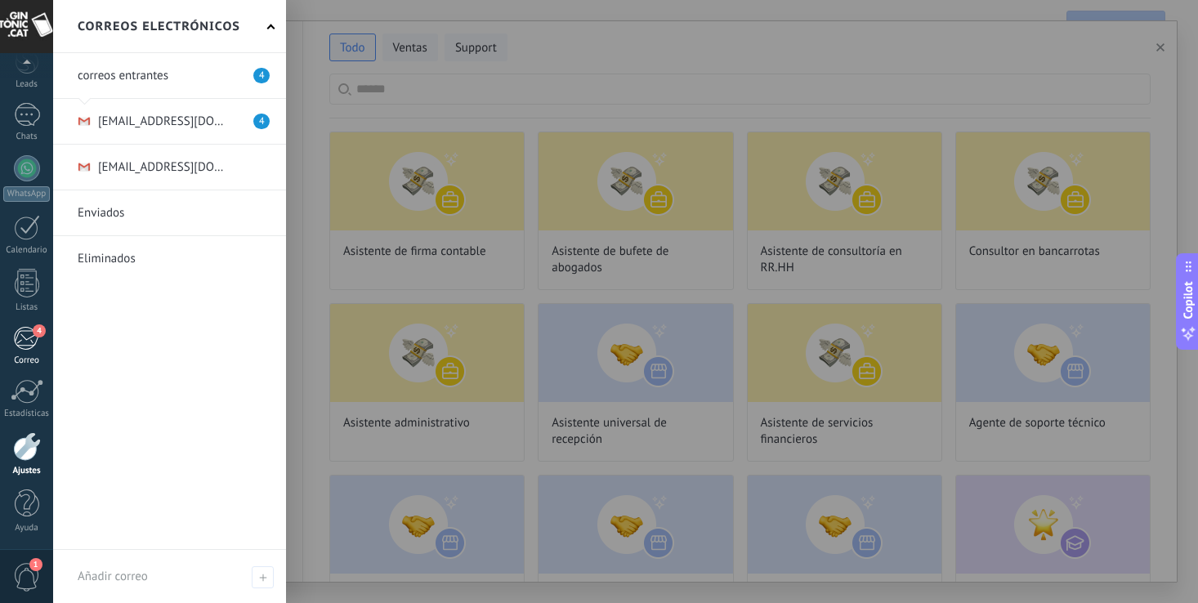
click at [20, 343] on div "4" at bounding box center [26, 338] width 27 height 25
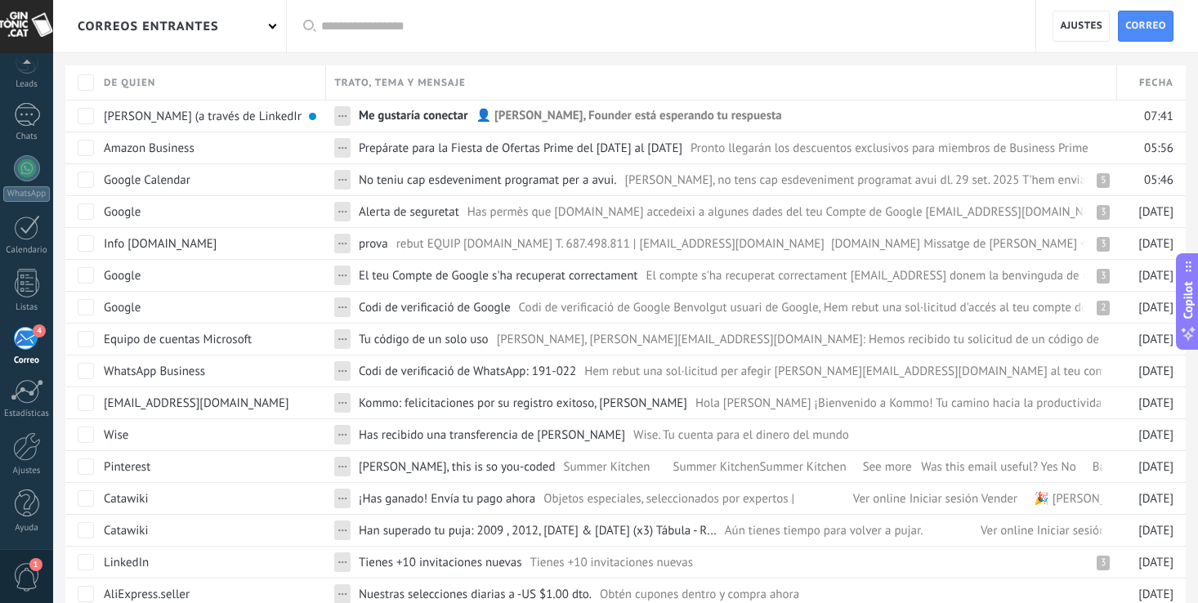
click at [20, 572] on span "1" at bounding box center [27, 577] width 28 height 29
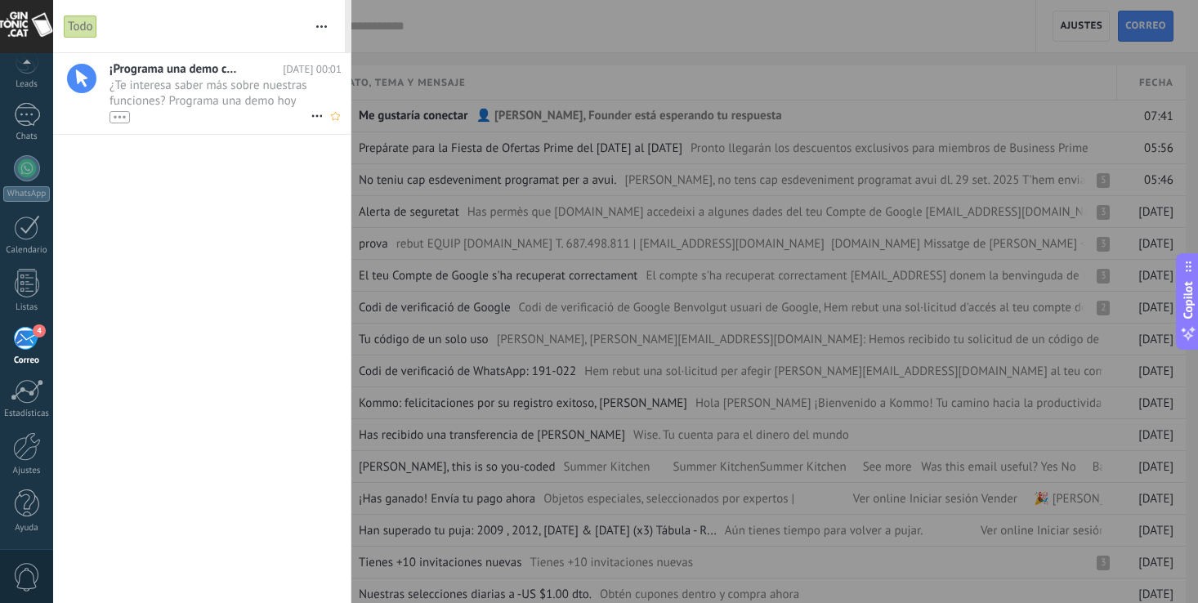
click at [181, 74] on span "¡Programa una demo con un experto!" at bounding box center [175, 69] width 131 height 16
